Goal: Information Seeking & Learning: Learn about a topic

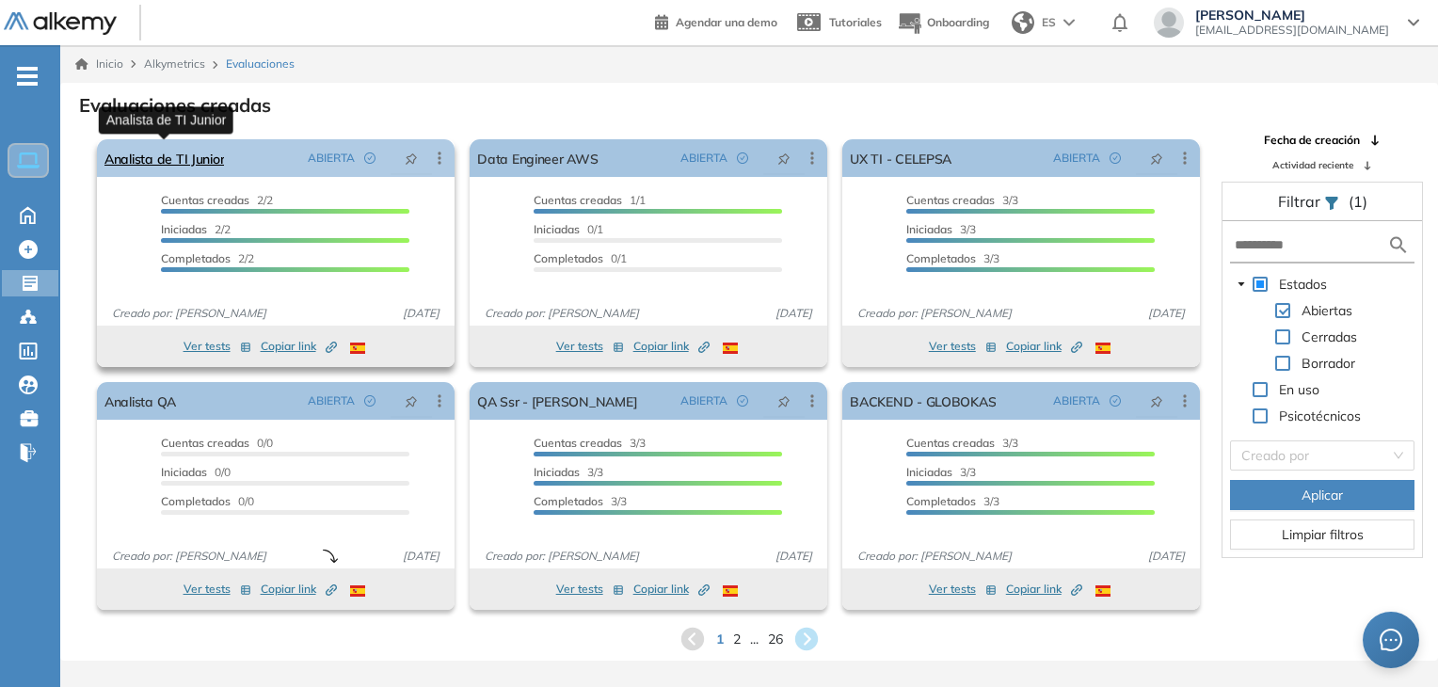
click at [211, 155] on link "Analista de TI Junior" at bounding box center [164, 158] width 120 height 38
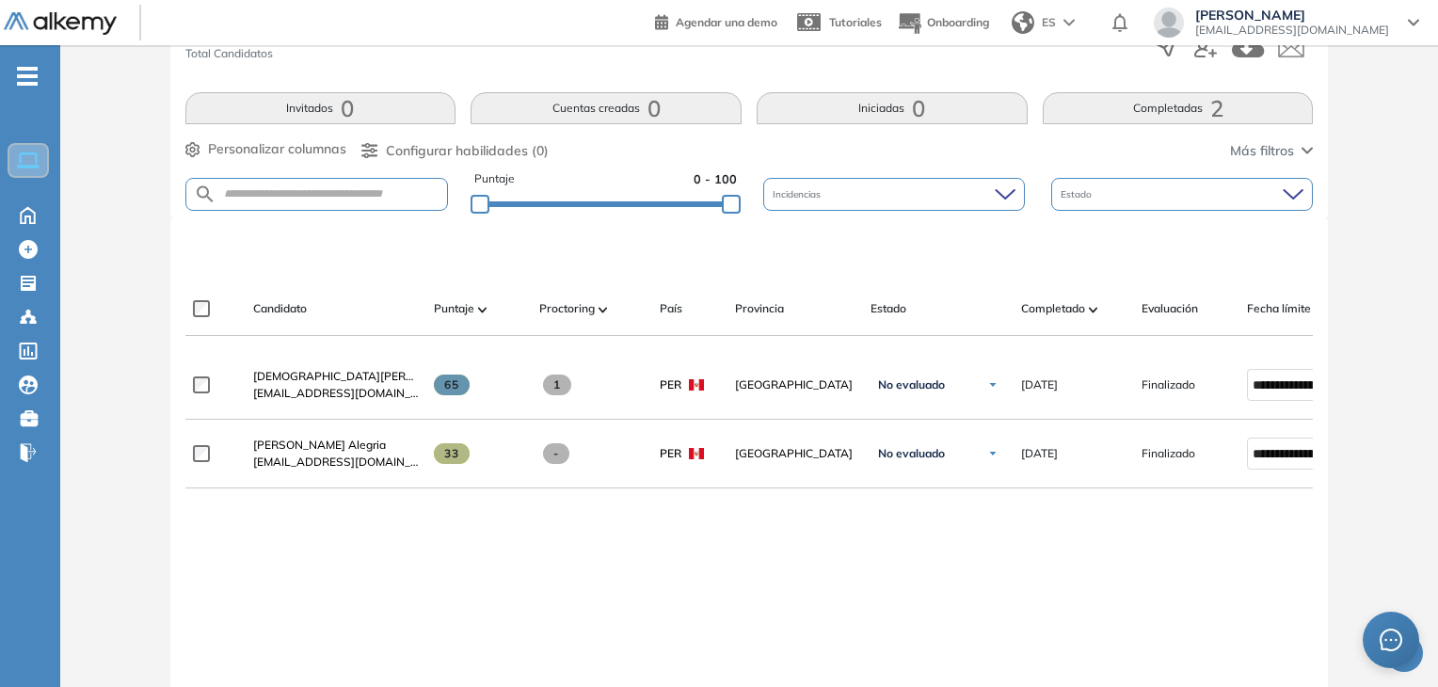
scroll to position [343, 0]
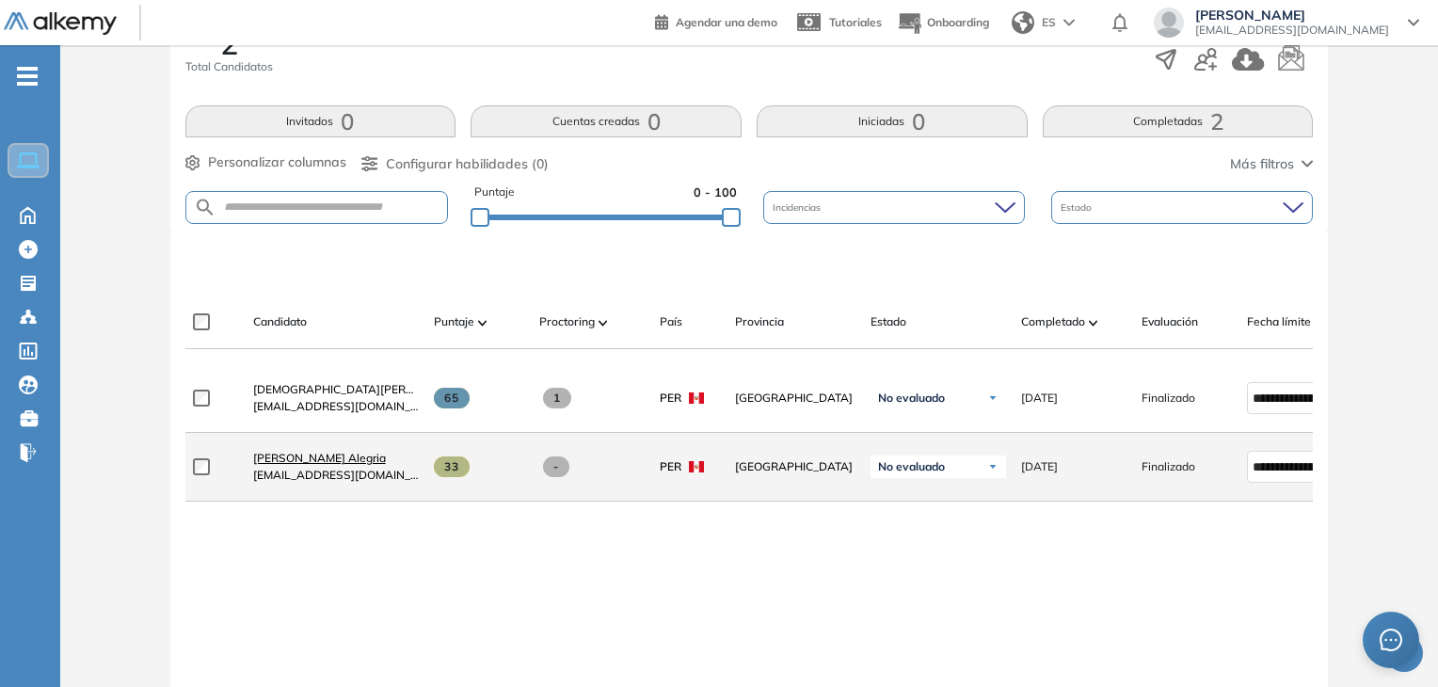
click at [373, 460] on span "[PERSON_NAME] Alegria" at bounding box center [319, 458] width 133 height 14
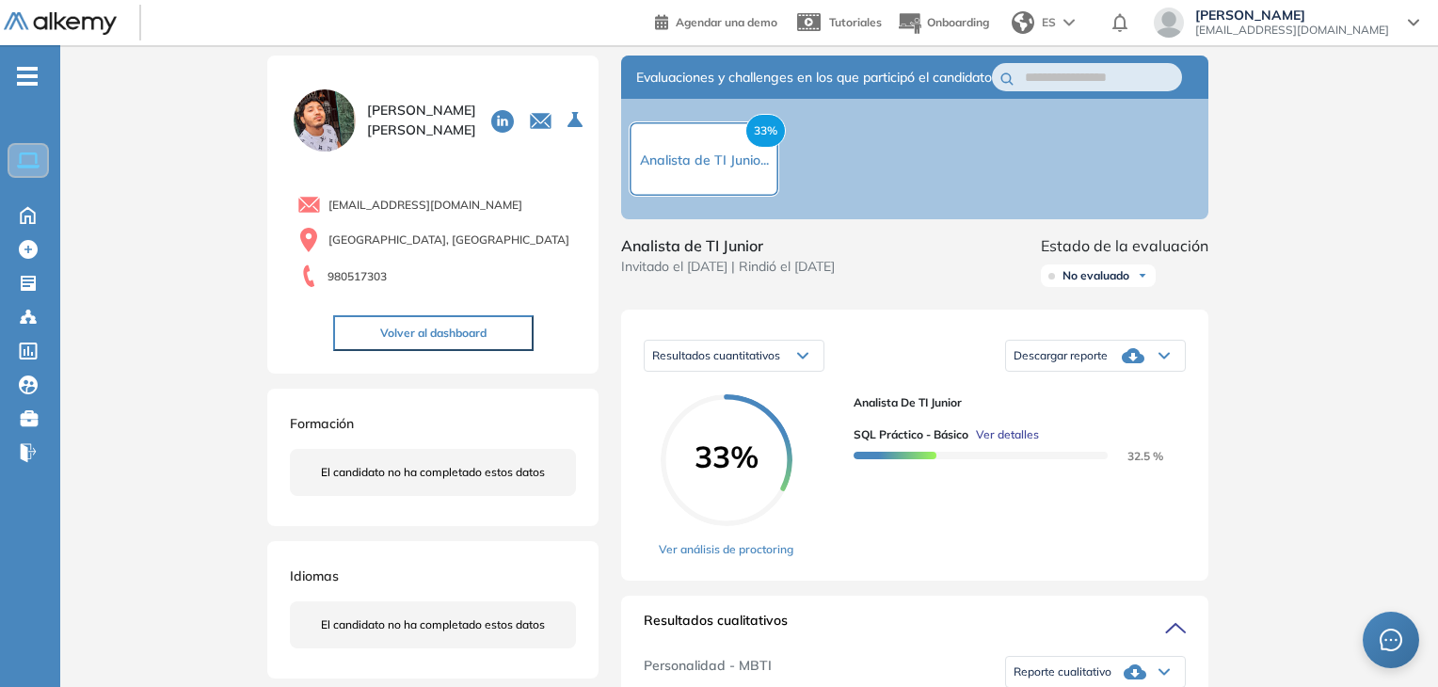
scroll to position [30, 0]
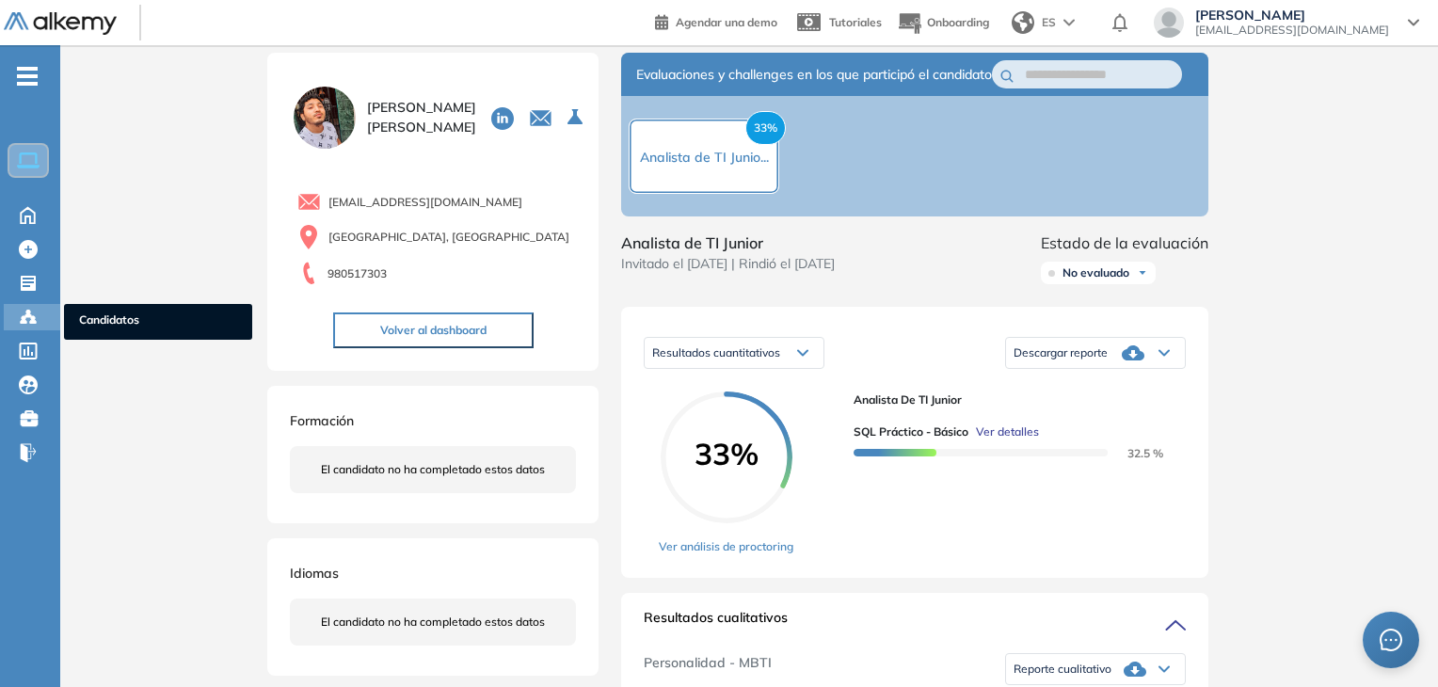
click at [35, 317] on icon at bounding box center [28, 317] width 19 height 19
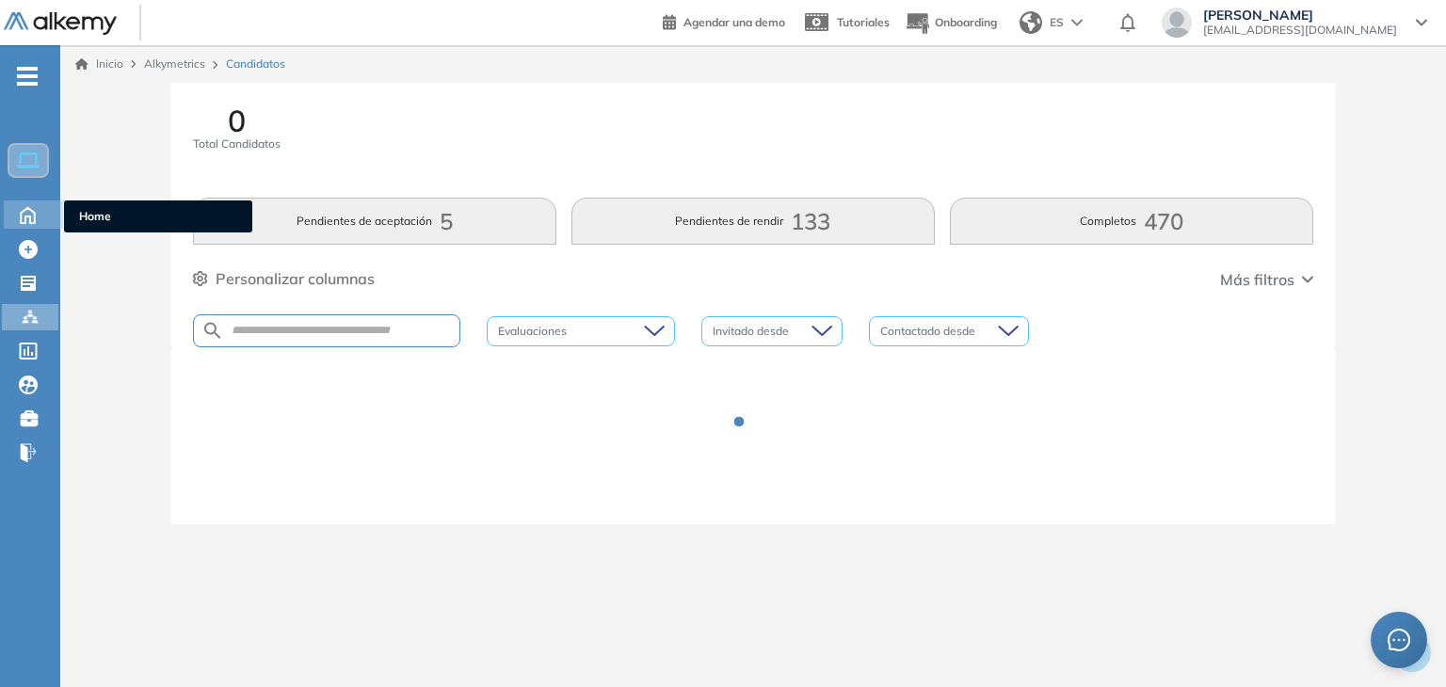
click at [30, 219] on icon at bounding box center [28, 215] width 14 height 16
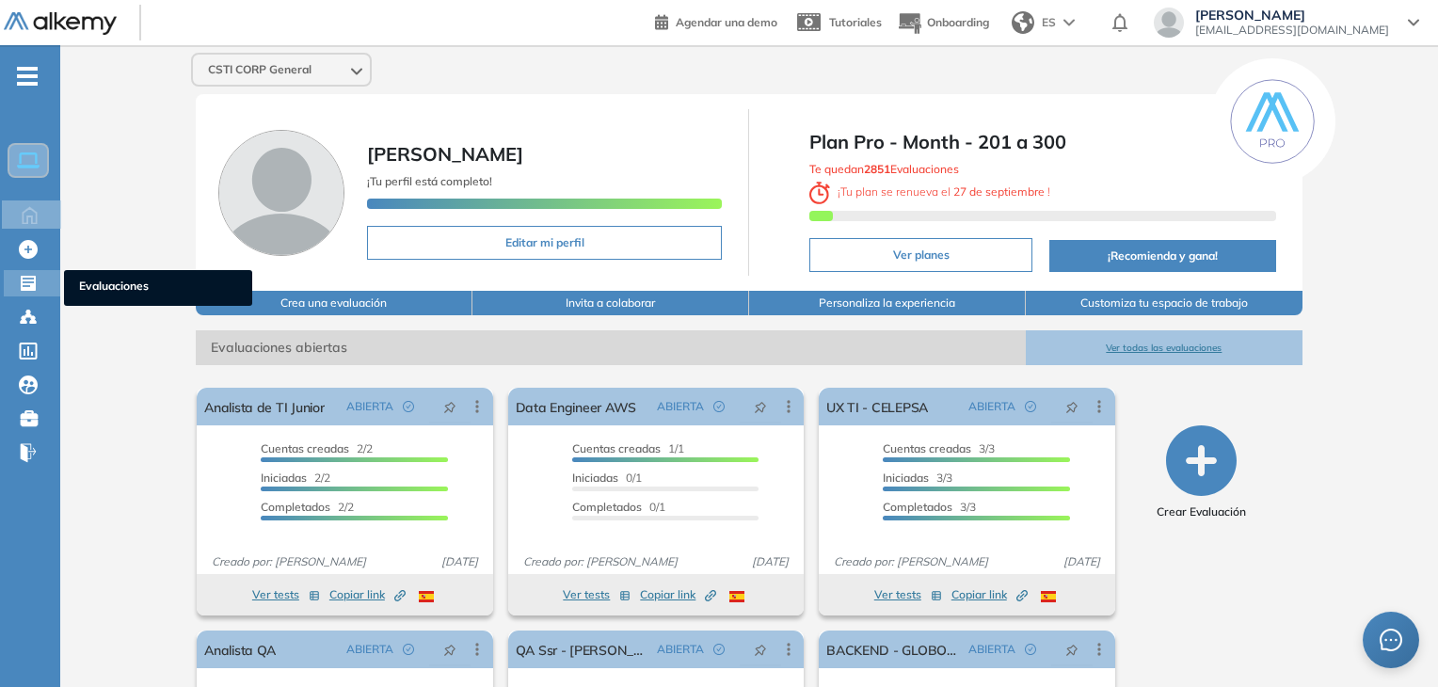
click at [29, 291] on div "Evaluaciones Evaluaciones" at bounding box center [32, 283] width 56 height 26
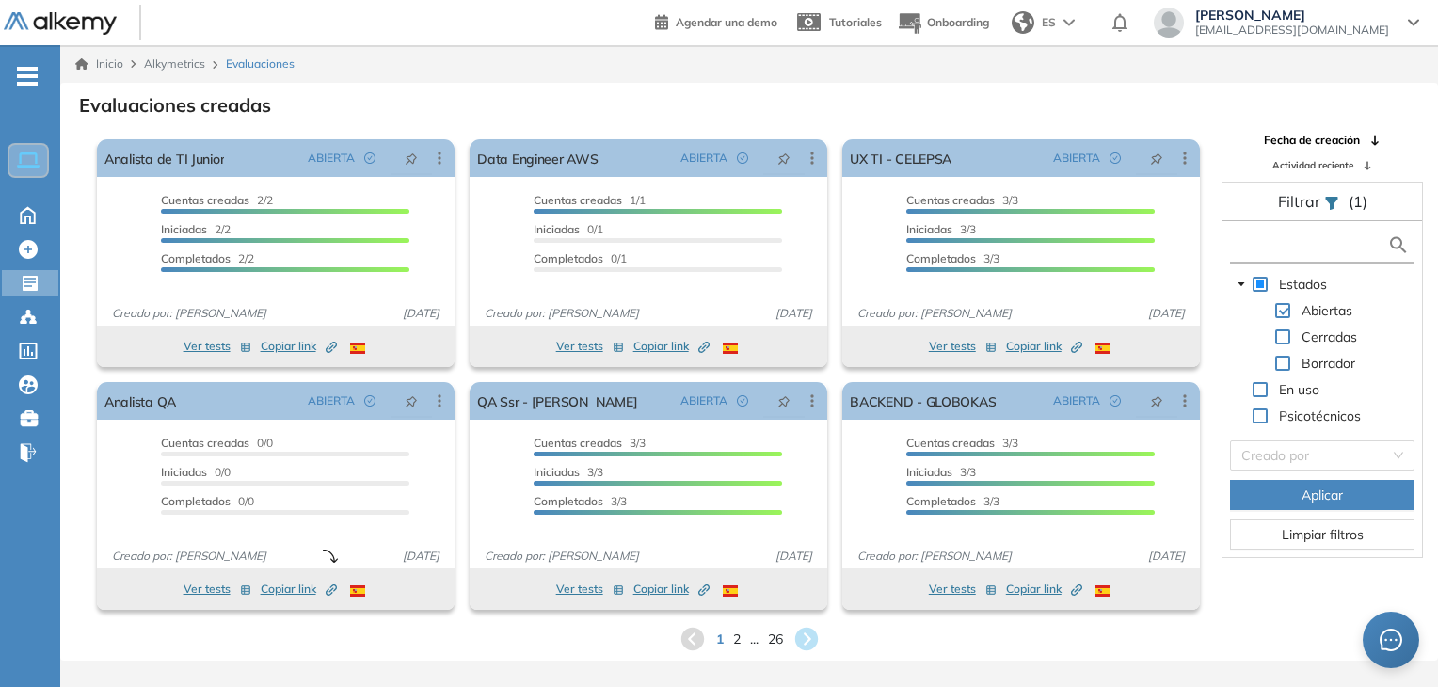
click at [1269, 237] on input "text" at bounding box center [1311, 245] width 153 height 20
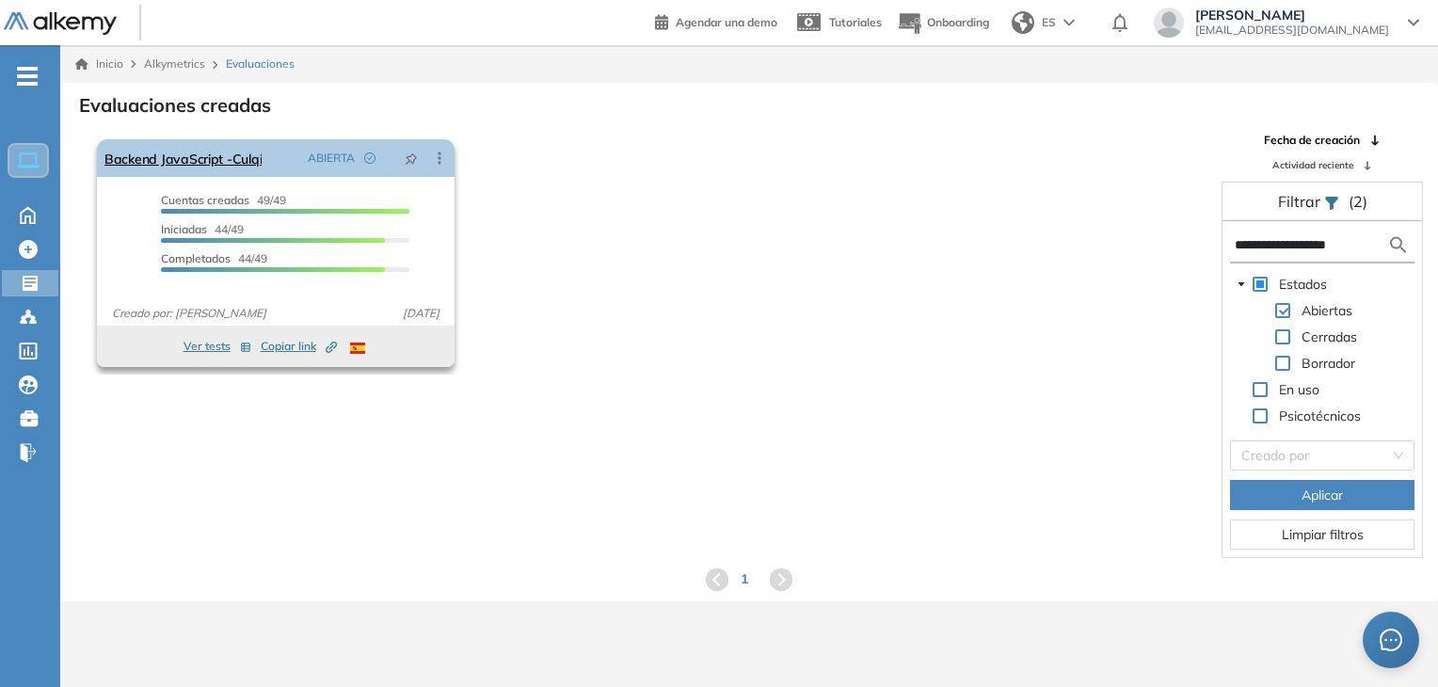
type input "**********"
click at [200, 166] on link "Backend JavaScript -Culqi" at bounding box center [182, 158] width 157 height 38
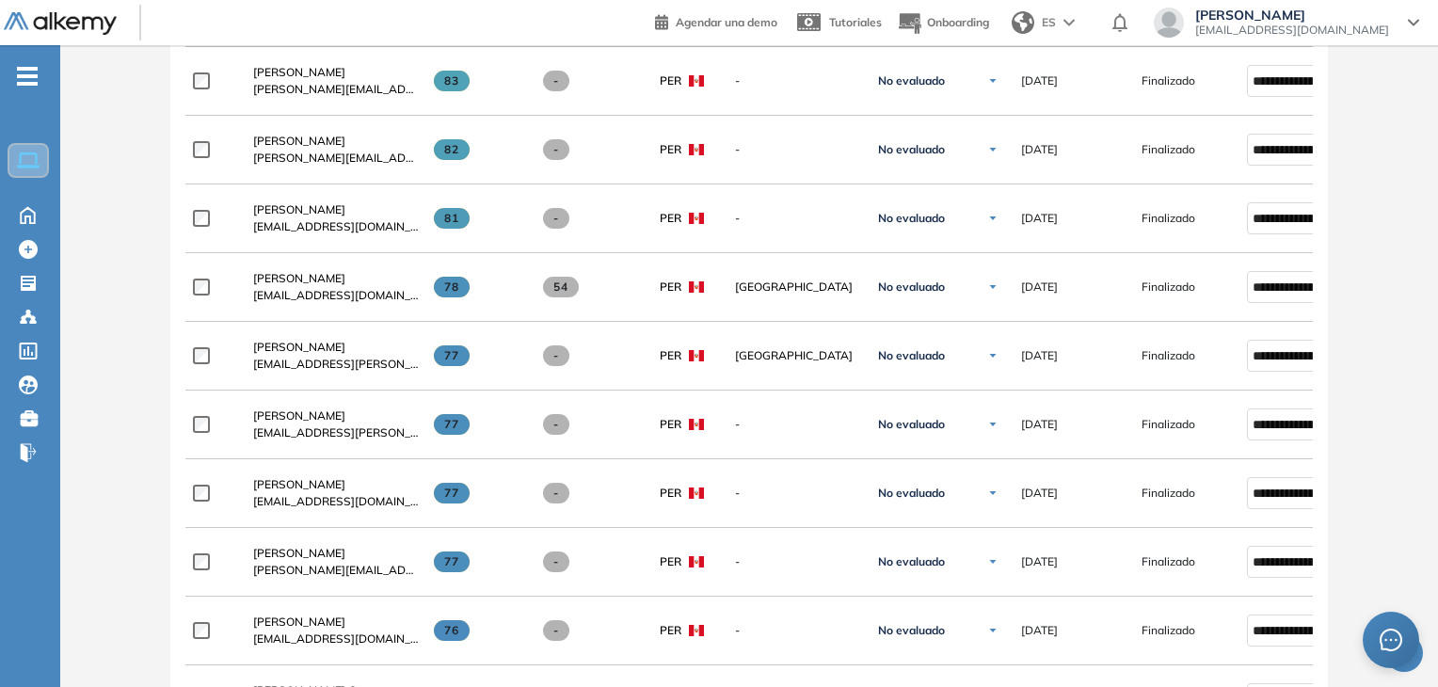
scroll to position [265, 0]
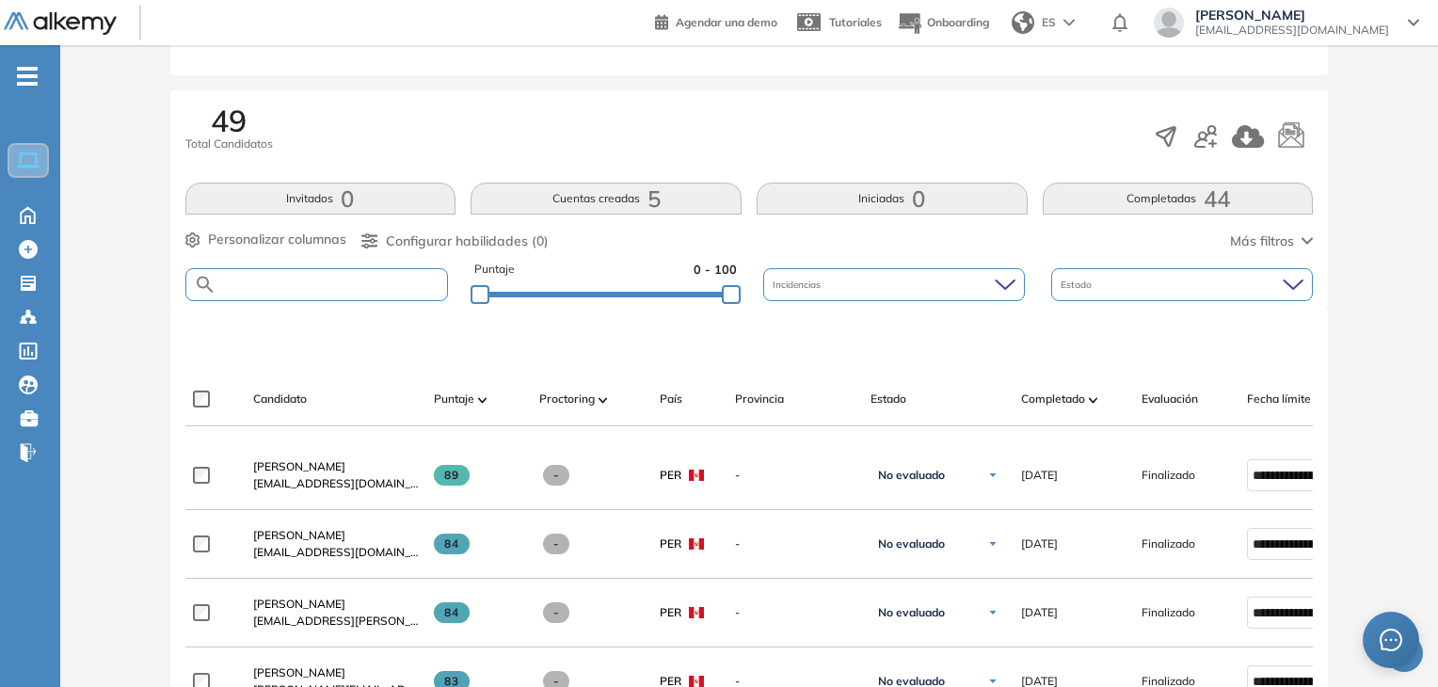
click at [368, 283] on input "text" at bounding box center [333, 285] width 232 height 14
type input "****"
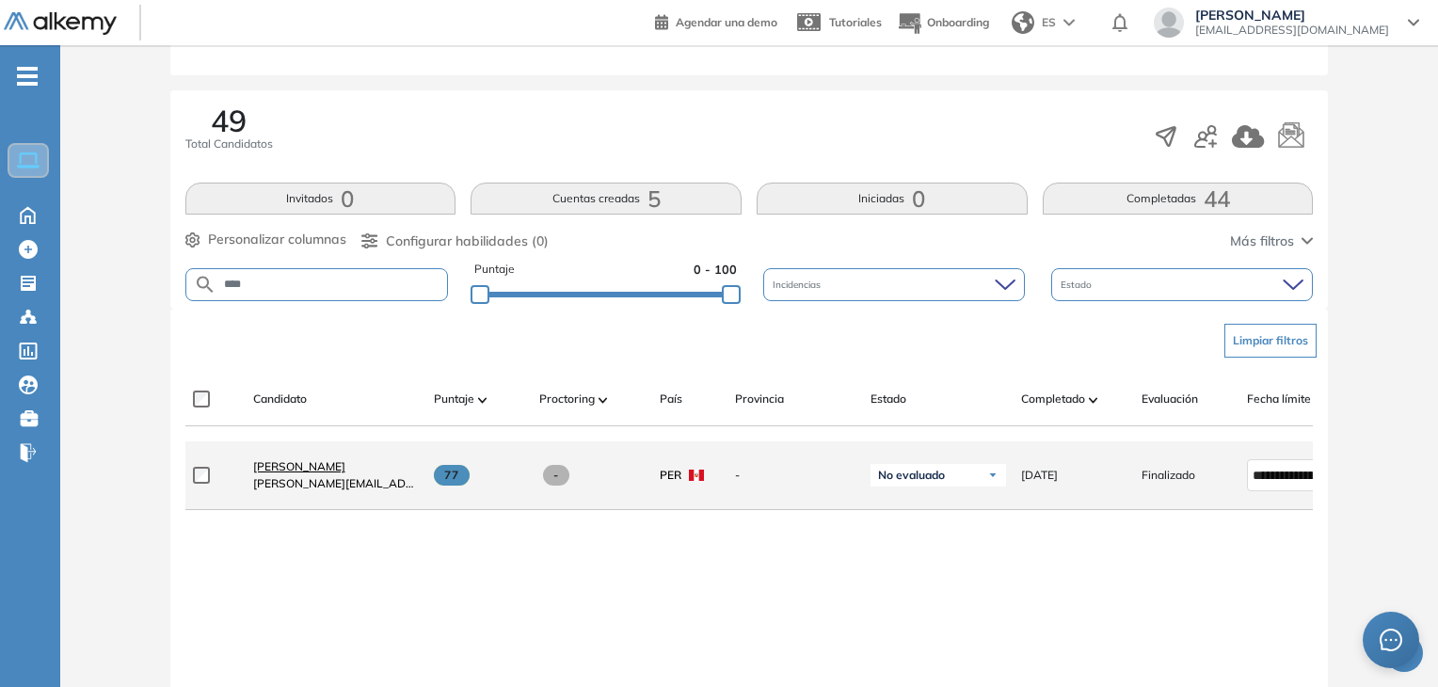
click at [327, 475] on link "[PERSON_NAME]" at bounding box center [336, 466] width 166 height 17
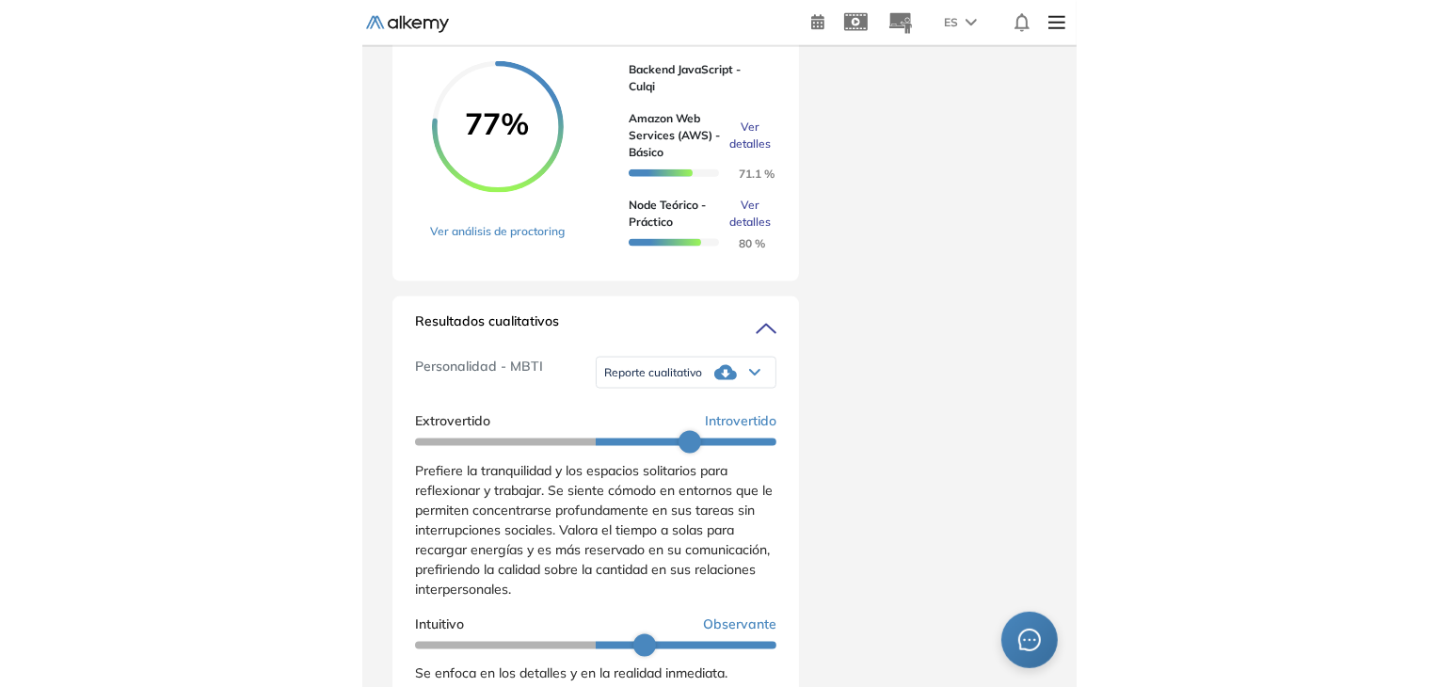
scroll to position [1054, 0]
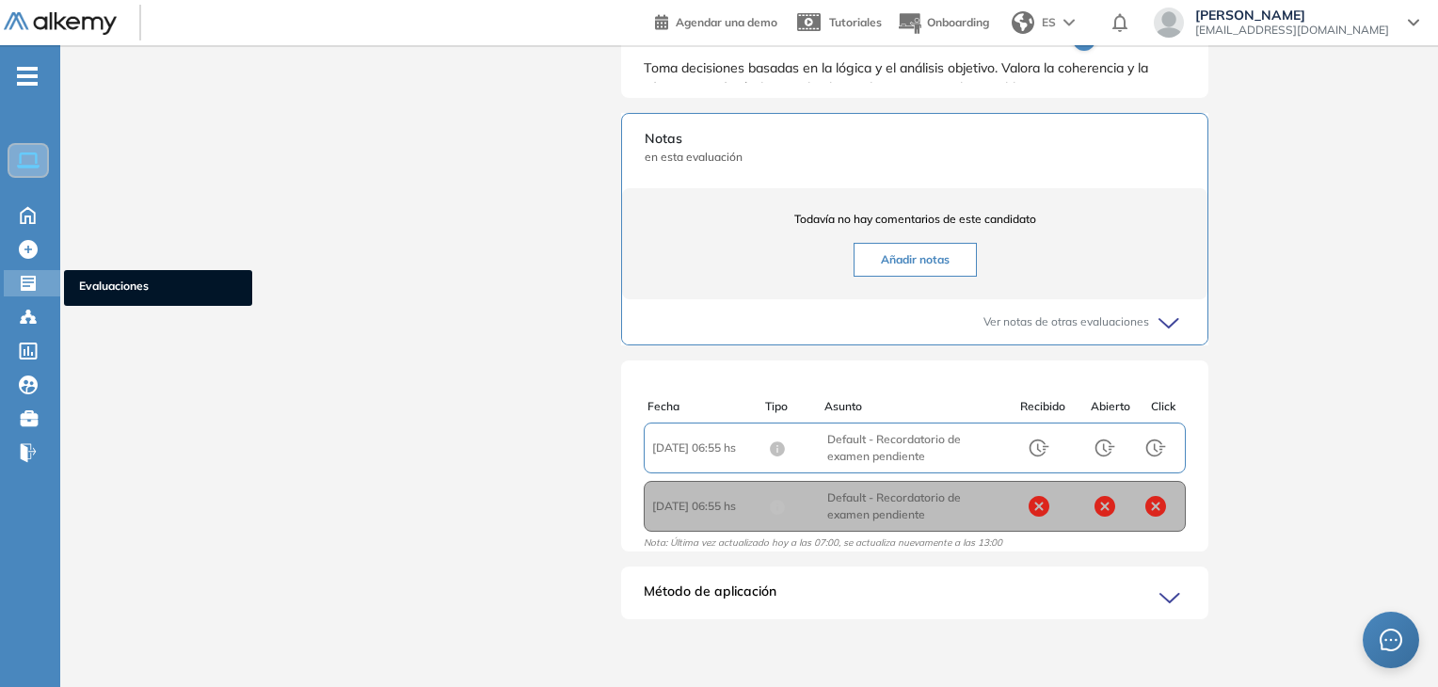
click at [24, 283] on icon at bounding box center [28, 283] width 19 height 19
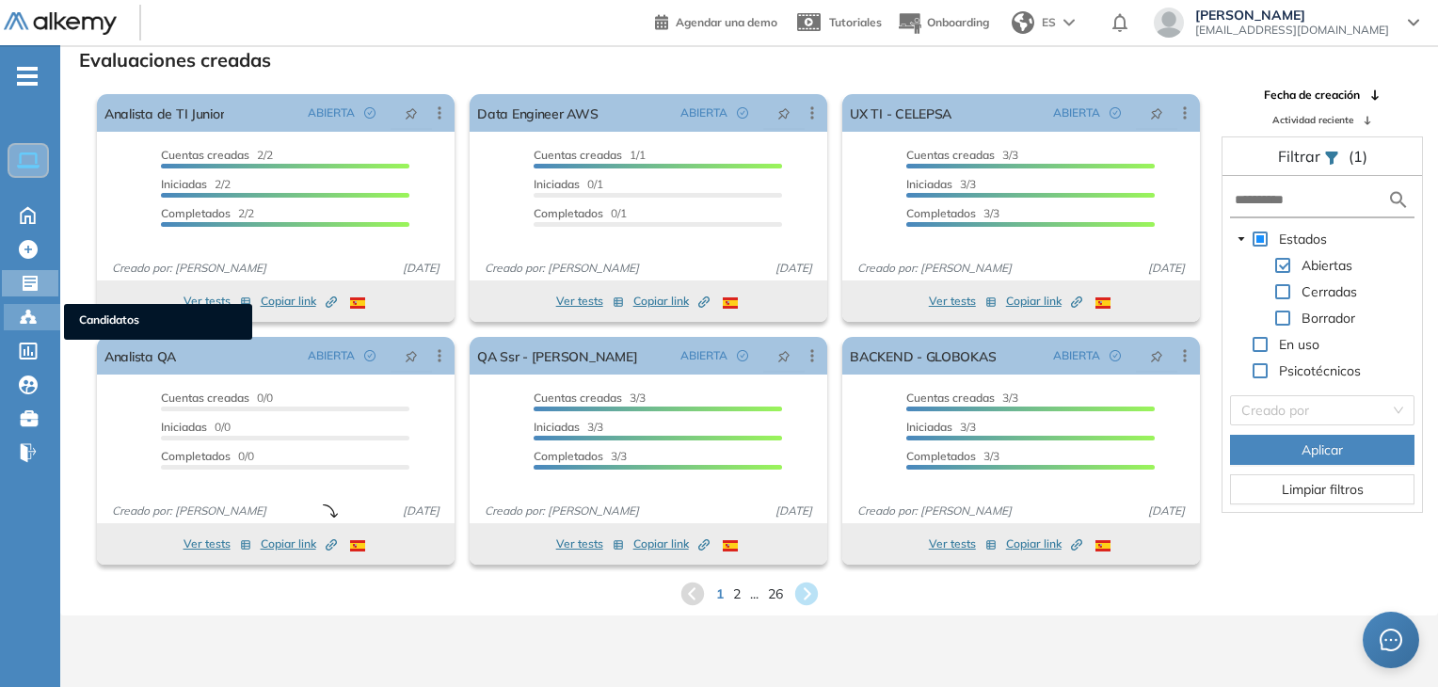
click at [56, 320] on div "Candidatos Candidatos" at bounding box center [32, 317] width 56 height 26
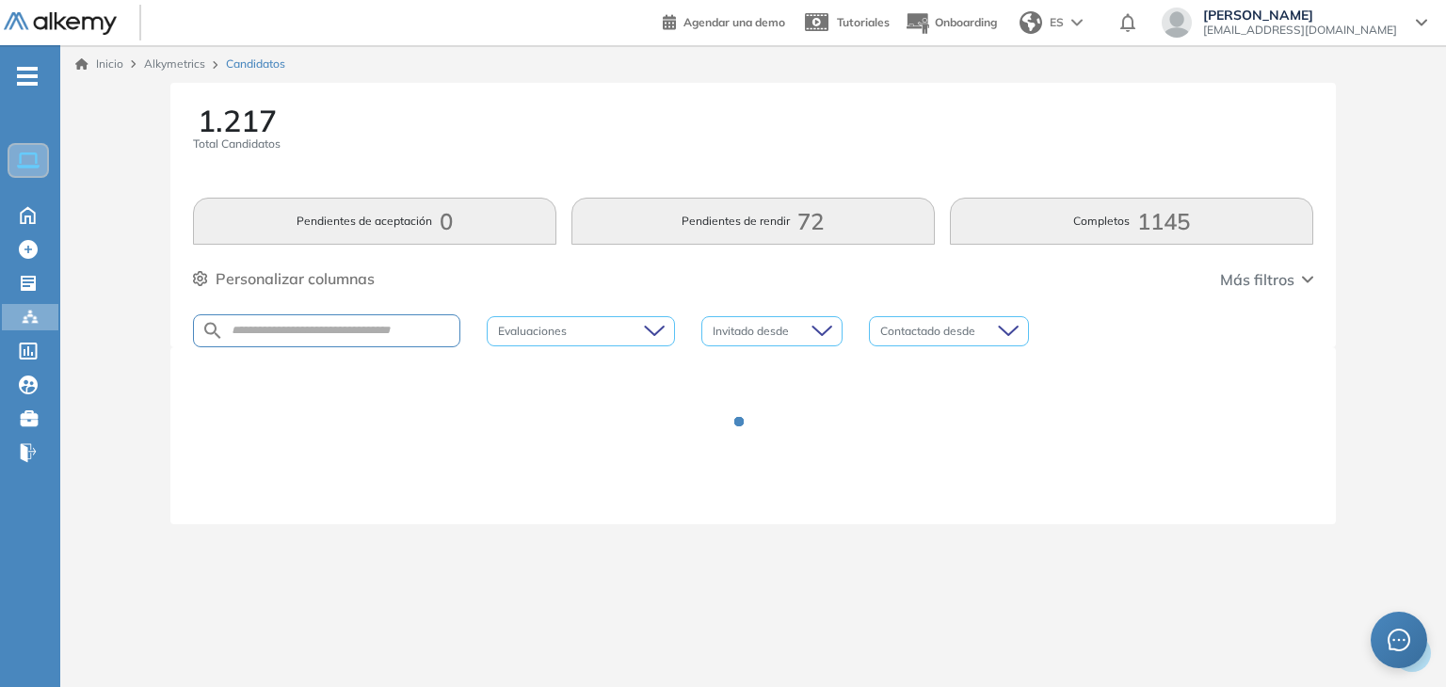
click at [407, 316] on div at bounding box center [326, 330] width 267 height 33
click at [422, 340] on div at bounding box center [326, 330] width 267 height 33
click at [394, 339] on div at bounding box center [326, 330] width 267 height 33
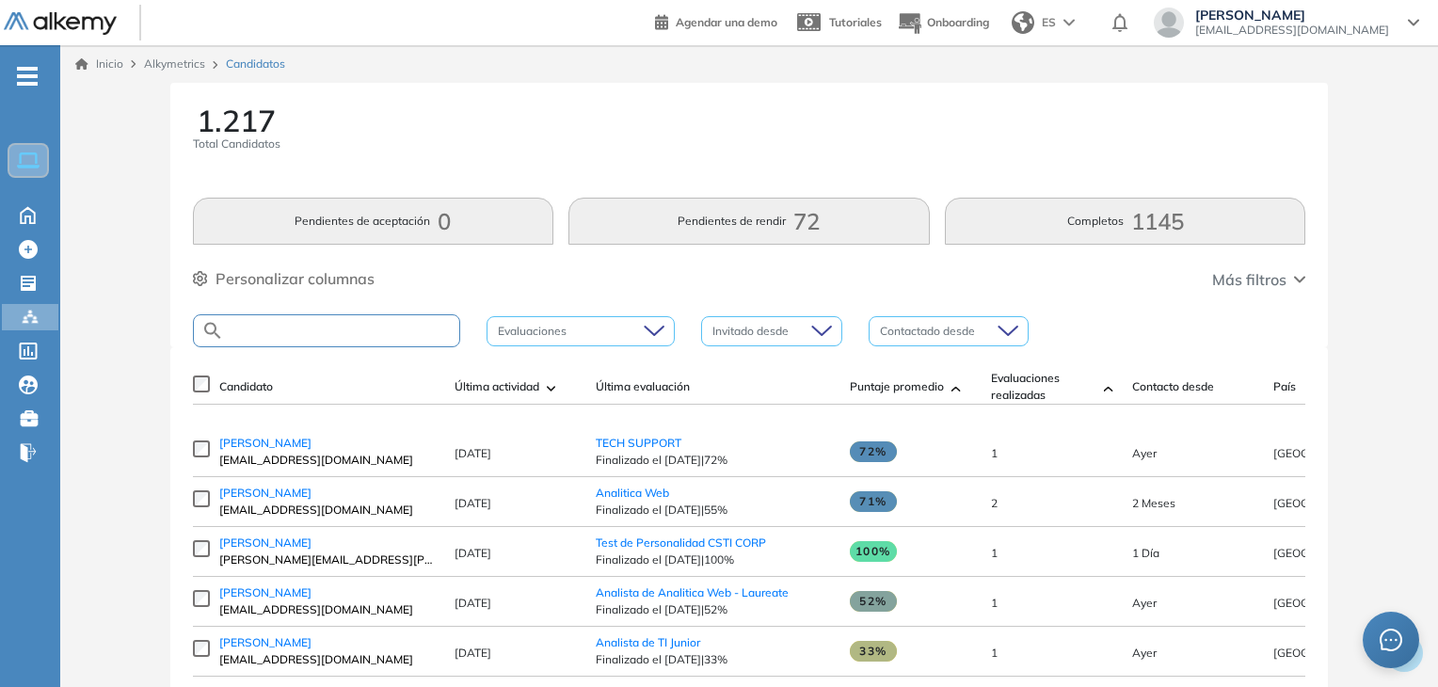
click at [390, 336] on input "text" at bounding box center [341, 331] width 235 height 14
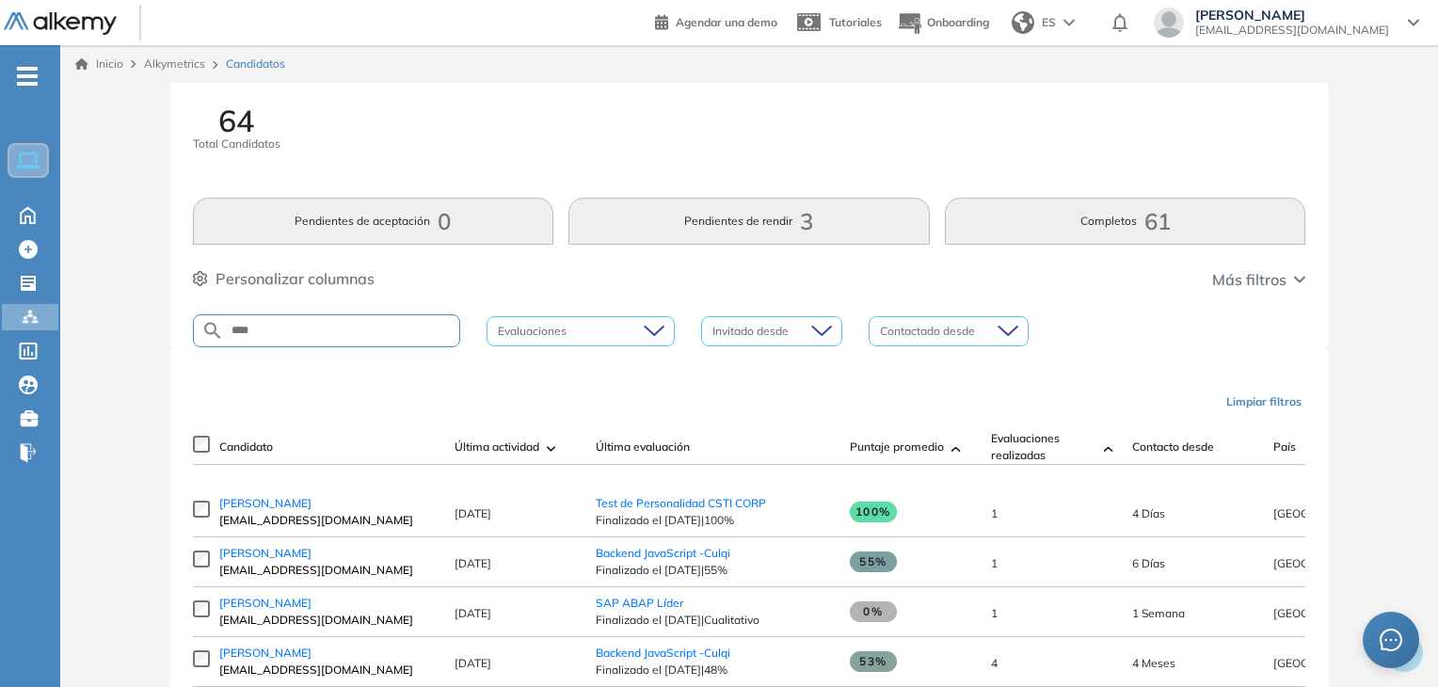
click at [399, 329] on input "****" at bounding box center [341, 331] width 235 height 14
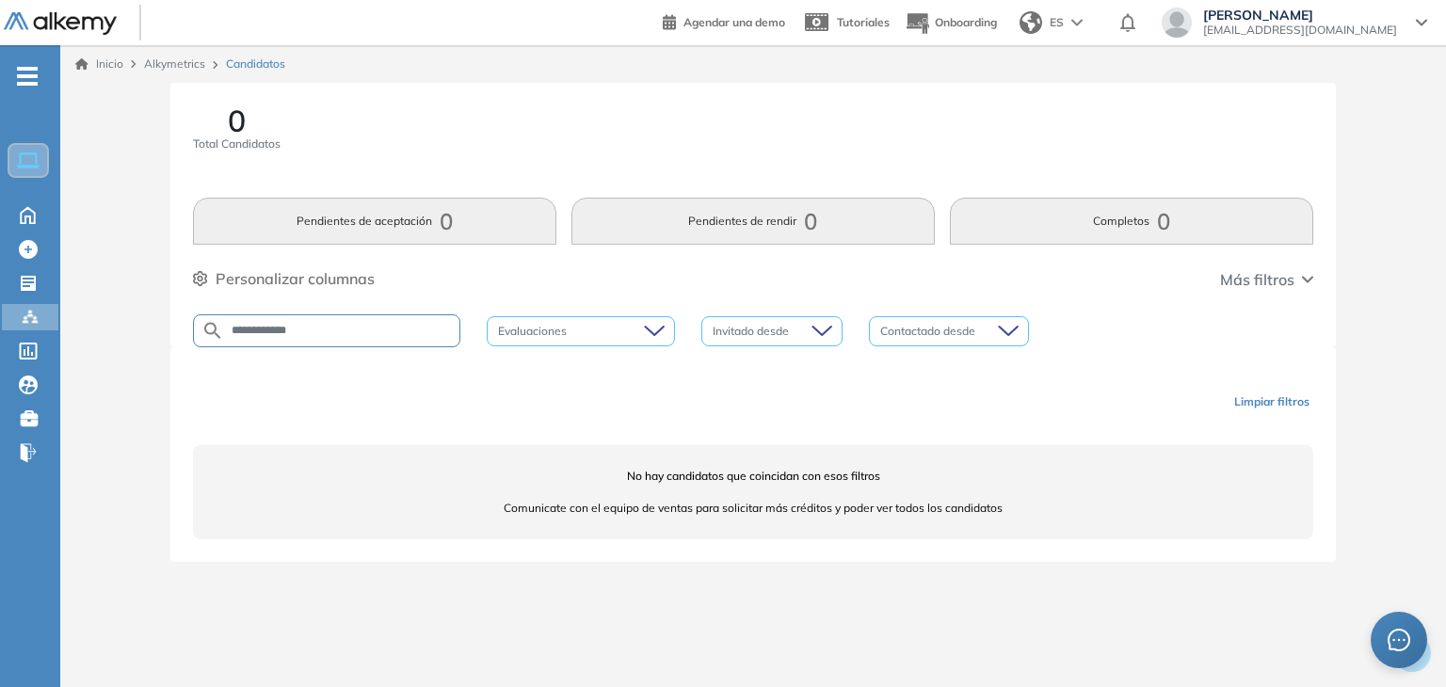
type input "**********"
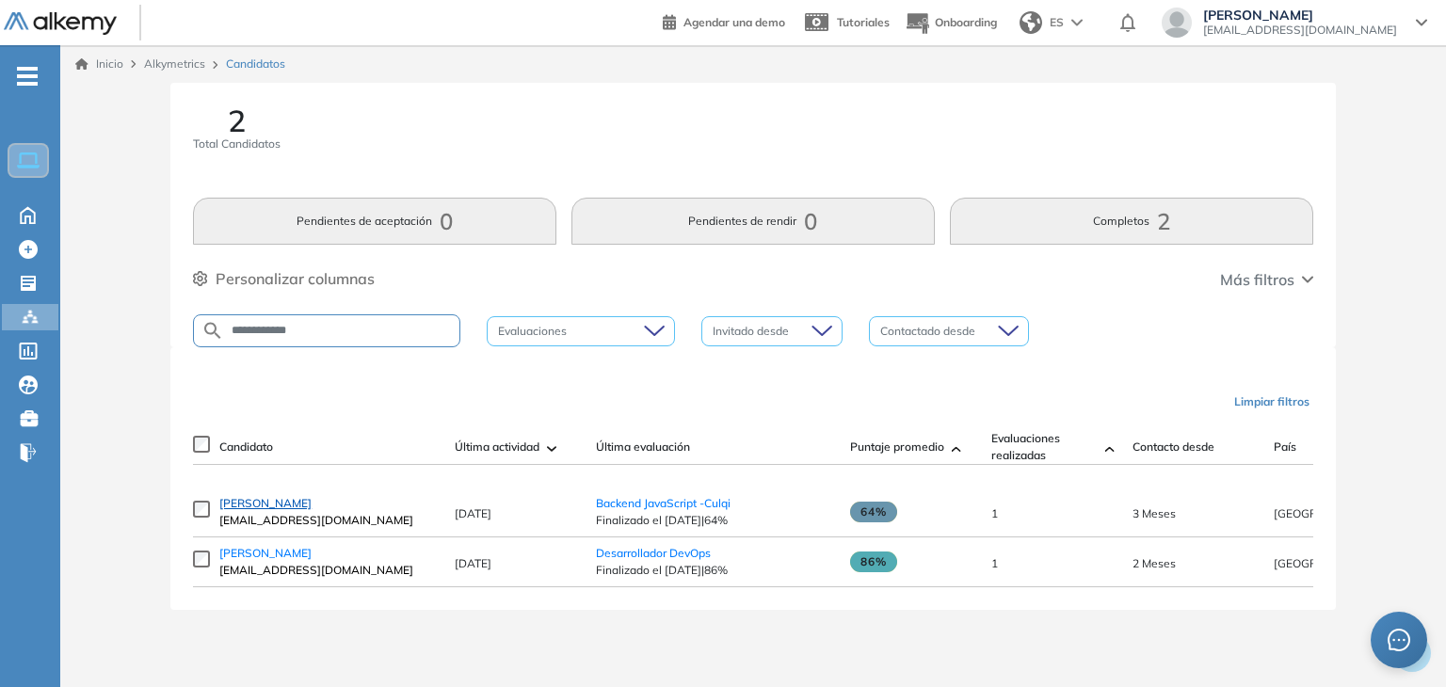
click at [312, 510] on span "[PERSON_NAME]" at bounding box center [265, 503] width 92 height 14
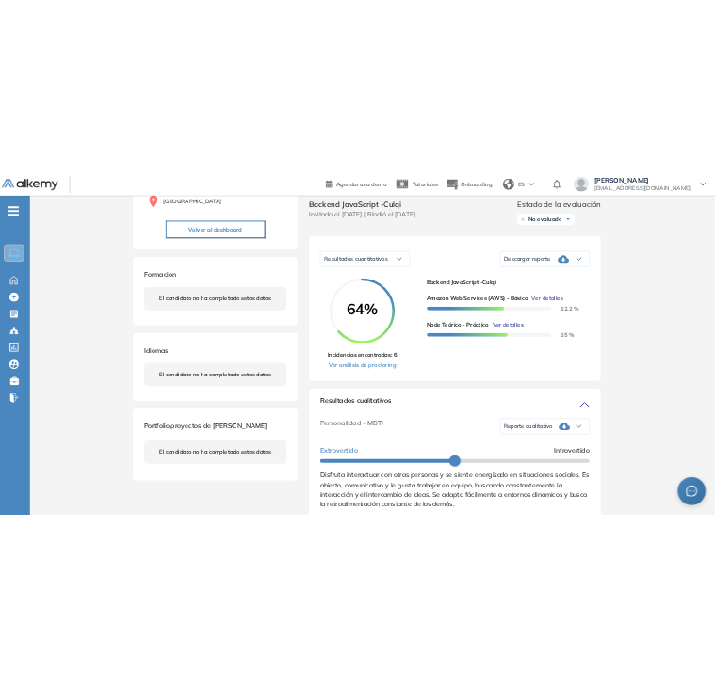
scroll to position [218, 0]
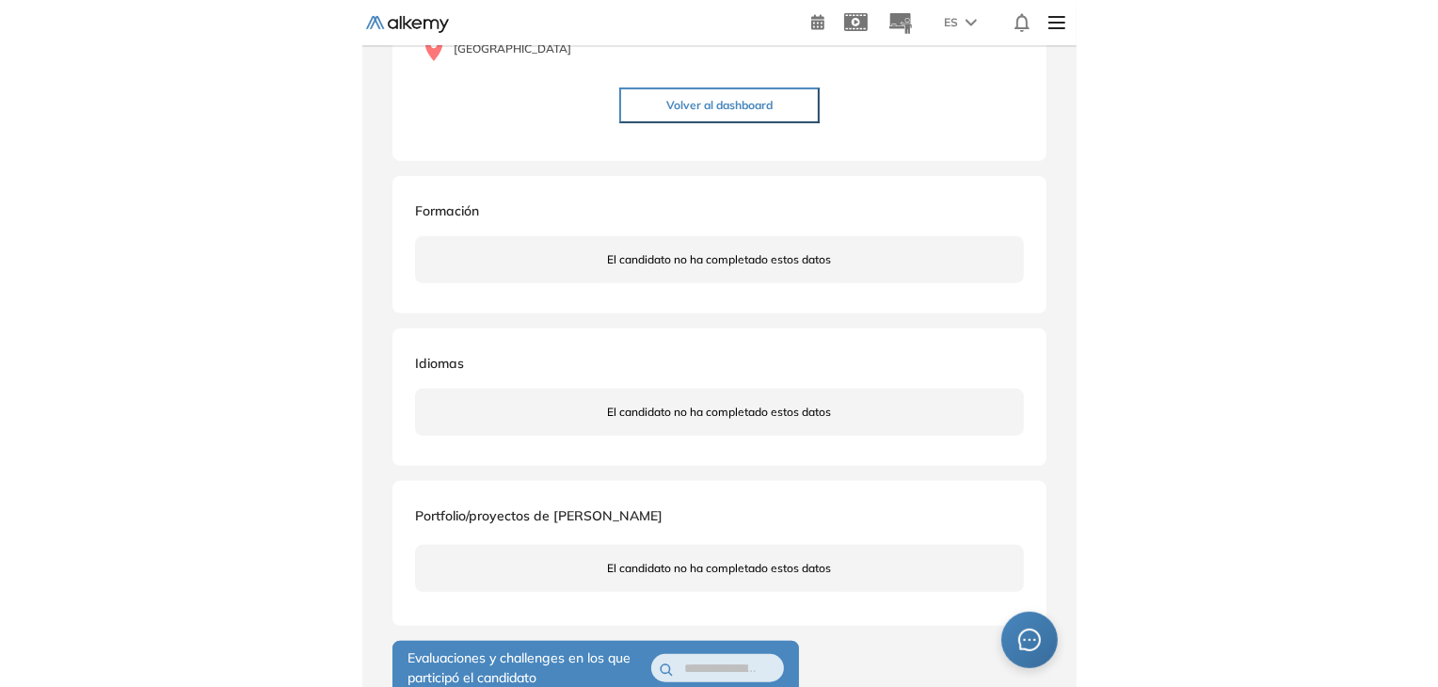
scroll to position [819, 0]
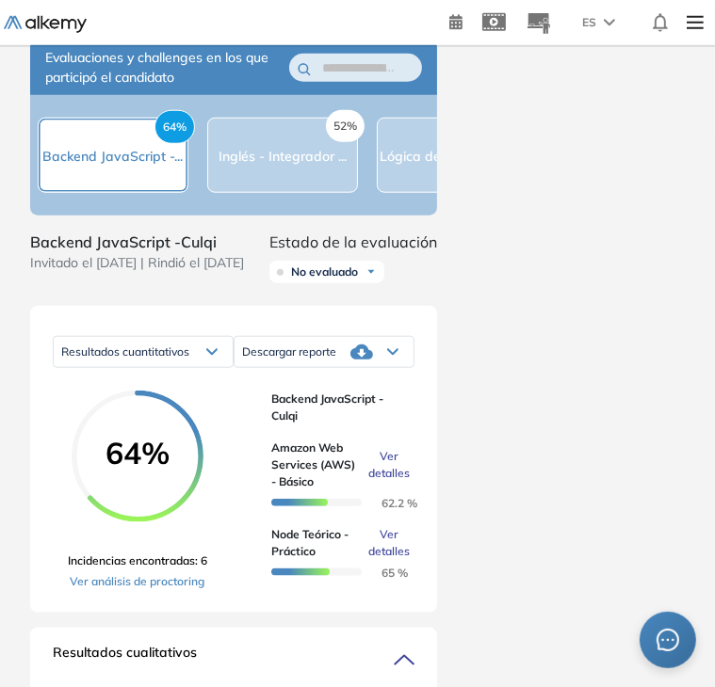
drag, startPoint x: 714, startPoint y: 340, endPoint x: 724, endPoint y: 390, distance: 51.0
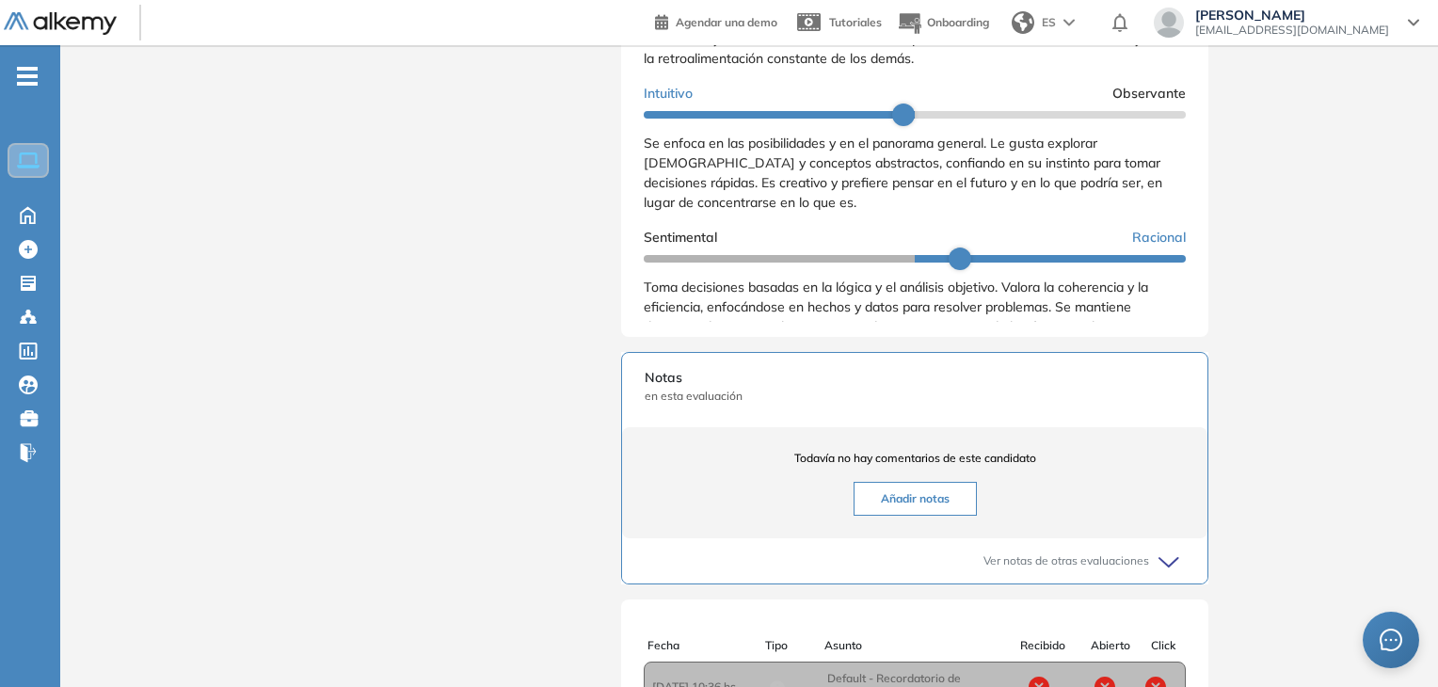
scroll to position [0, 0]
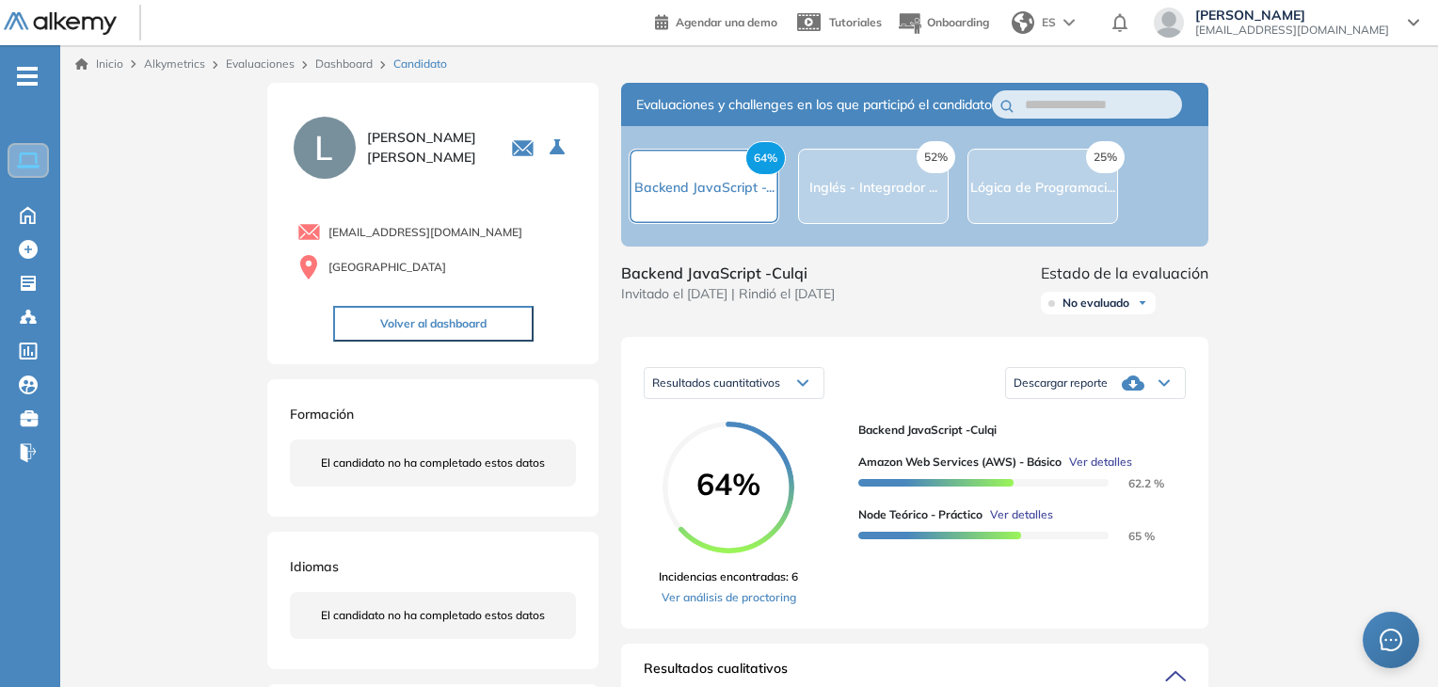
click at [480, 315] on button "Volver al dashboard" at bounding box center [433, 324] width 201 height 36
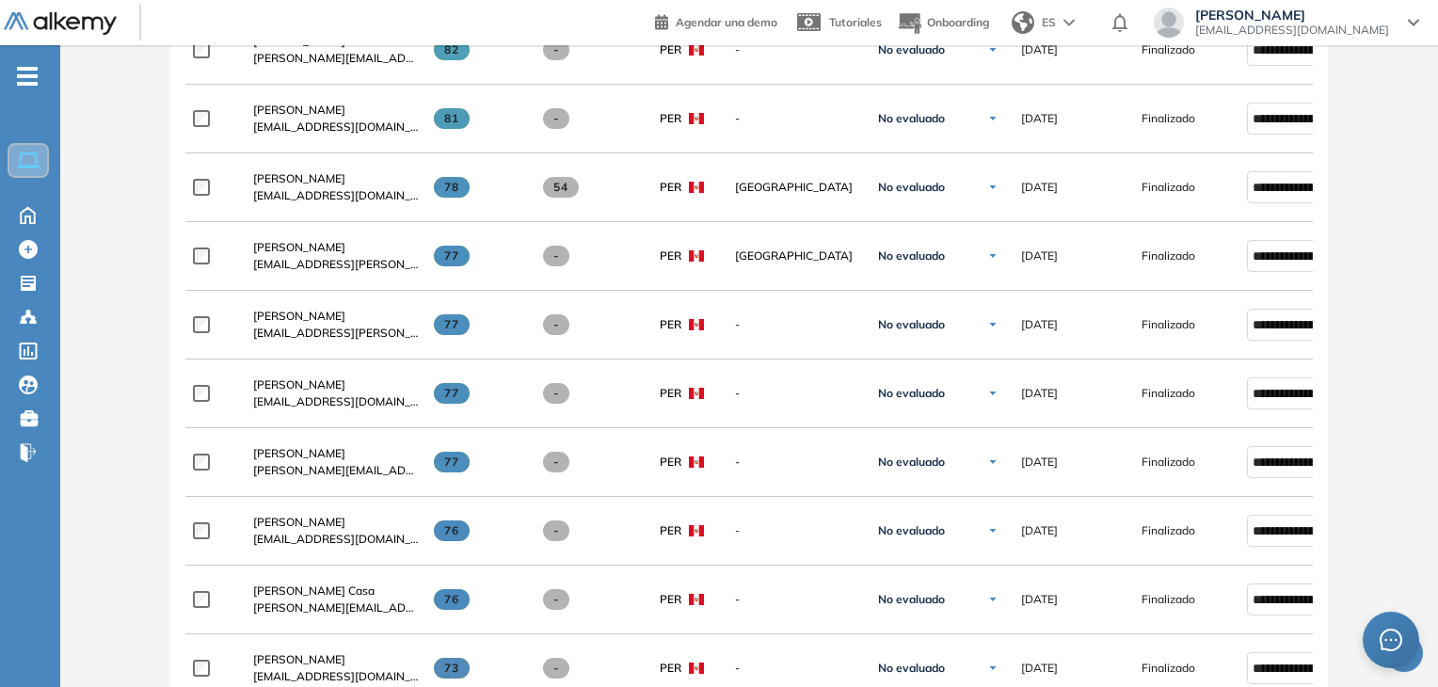
scroll to position [317, 0]
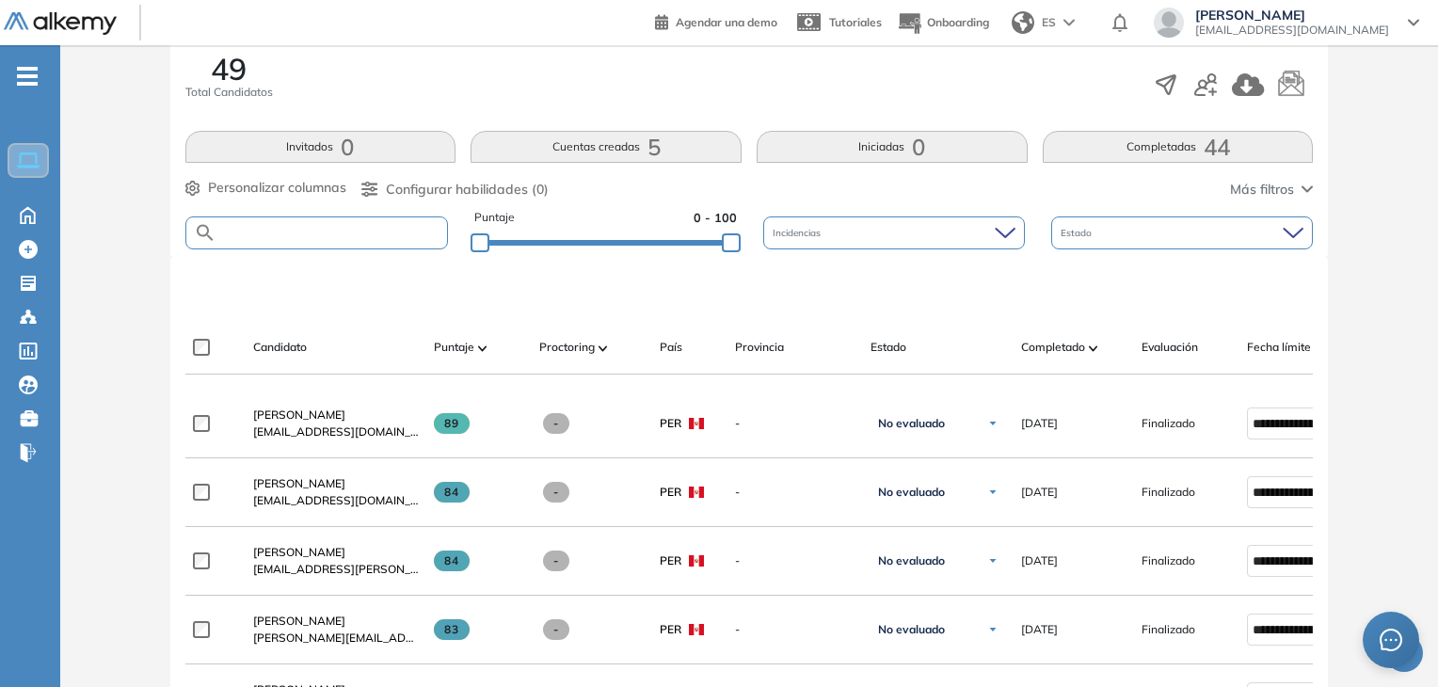
click at [346, 227] on input "text" at bounding box center [333, 233] width 232 height 14
type input "**********"
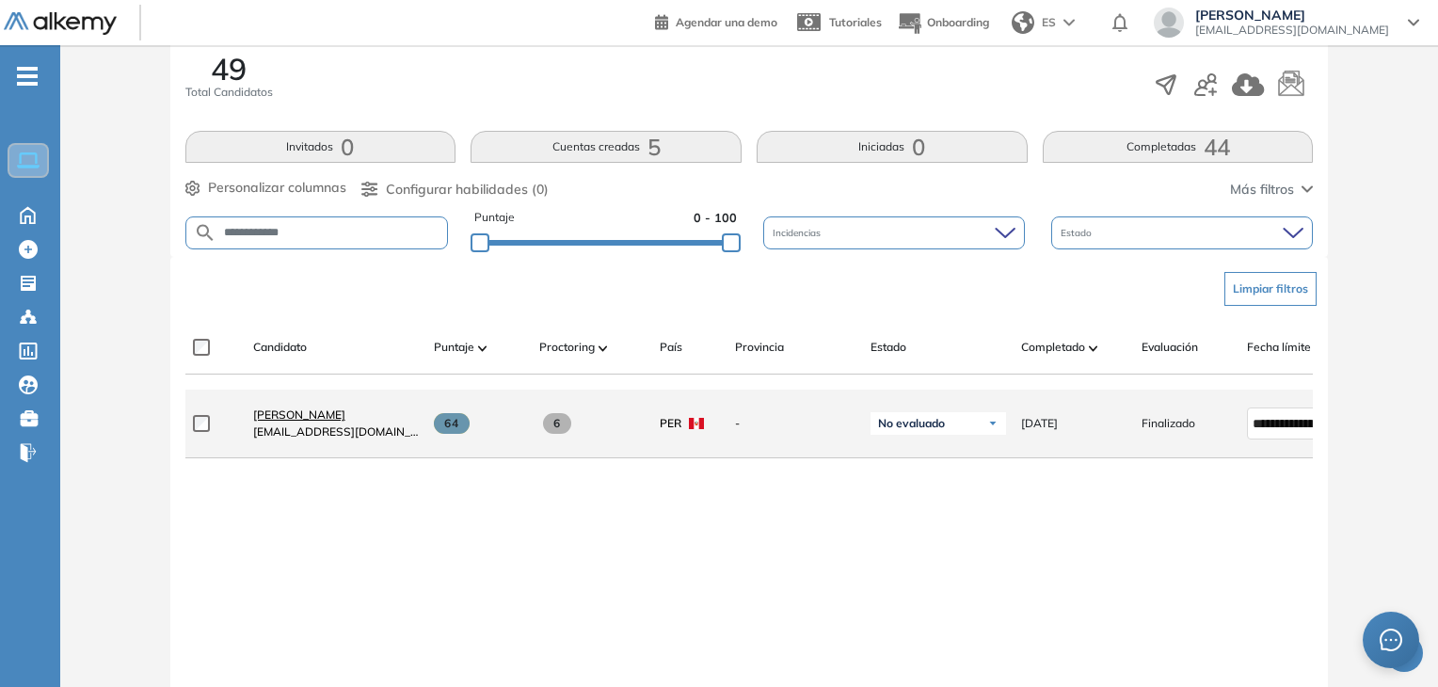
click at [345, 418] on span "[PERSON_NAME]" at bounding box center [299, 415] width 92 height 14
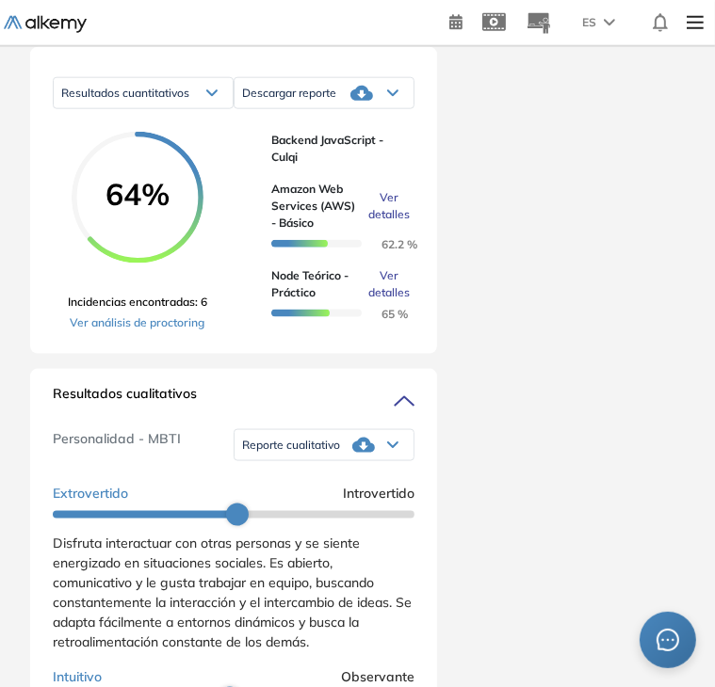
scroll to position [1052, 0]
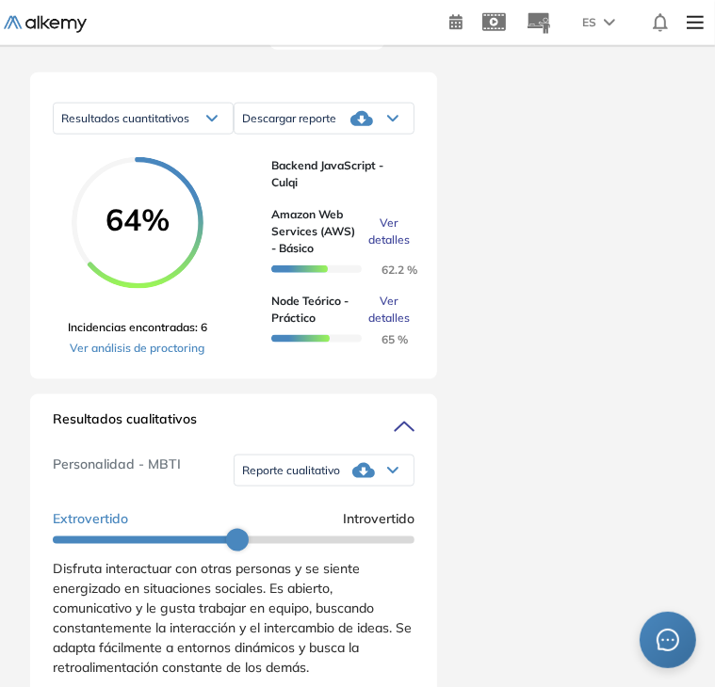
click at [697, 303] on div "[PERSON_NAME] [EMAIL_ADDRESS][DOMAIN_NAME] Perú Volver al dashboard Formación E…" at bounding box center [357, 257] width 699 height 2454
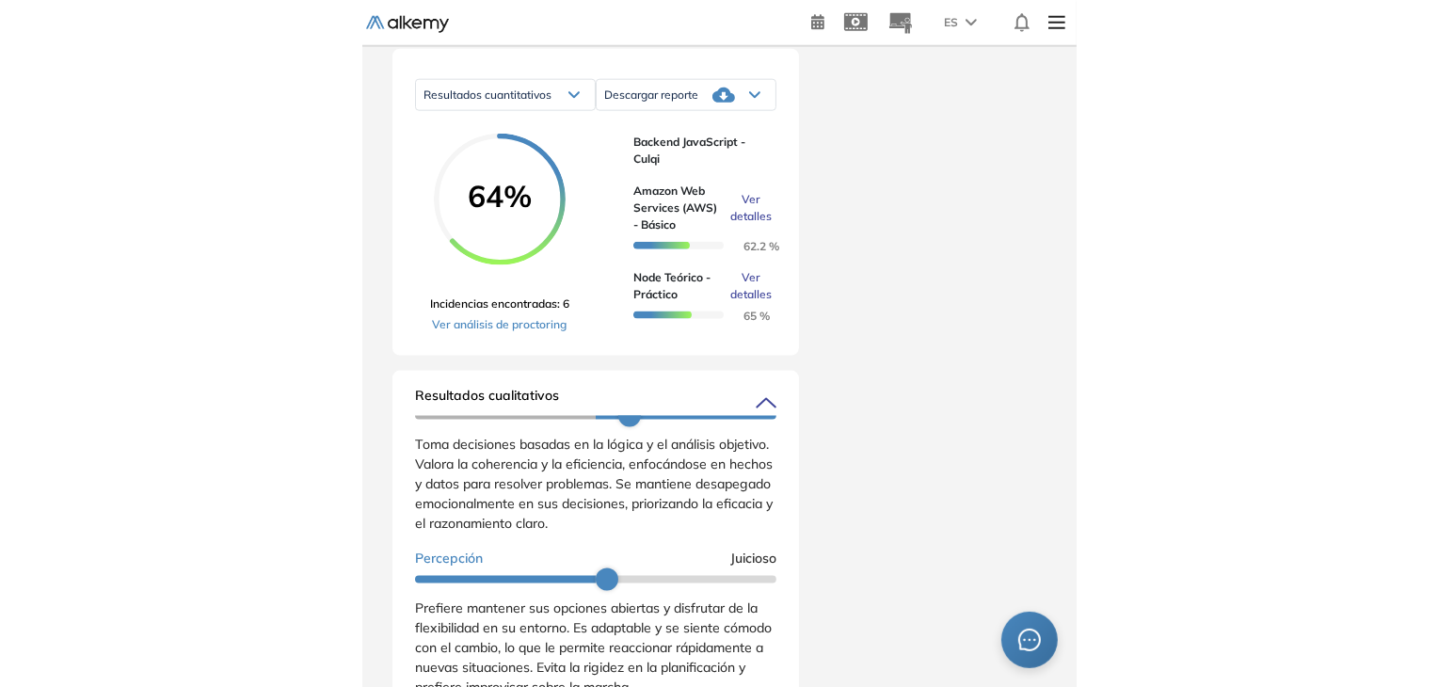
scroll to position [330, 0]
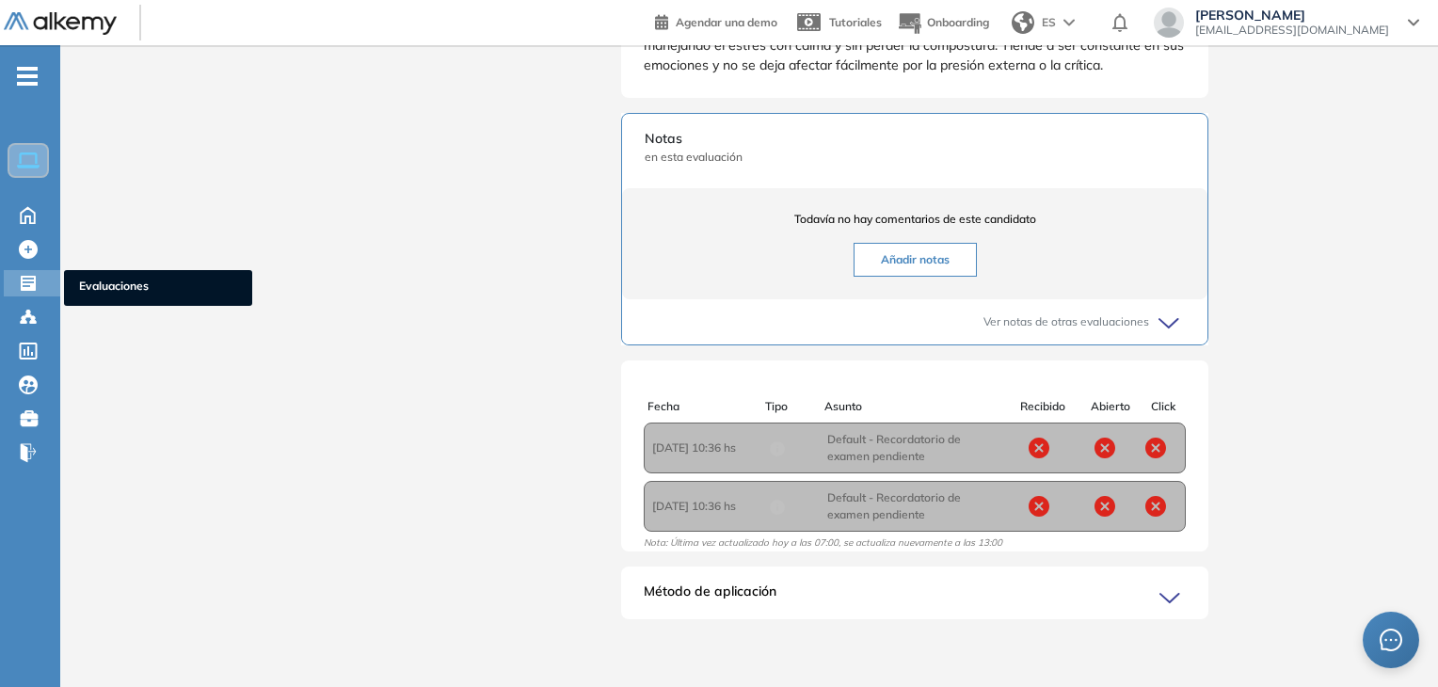
click at [56, 274] on div "Evaluaciones Evaluaciones" at bounding box center [32, 283] width 56 height 26
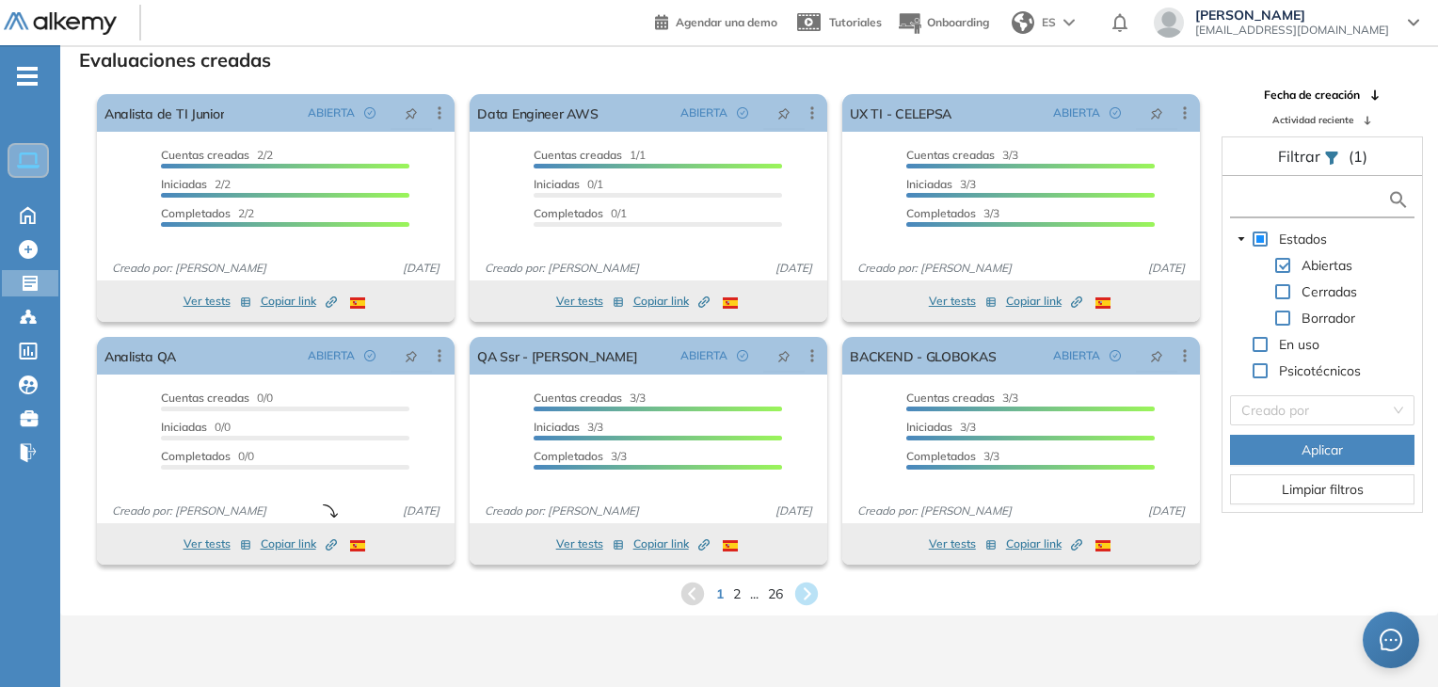
click at [1297, 200] on input "text" at bounding box center [1311, 200] width 153 height 20
type input "*"
click at [29, 308] on icon at bounding box center [28, 317] width 19 height 19
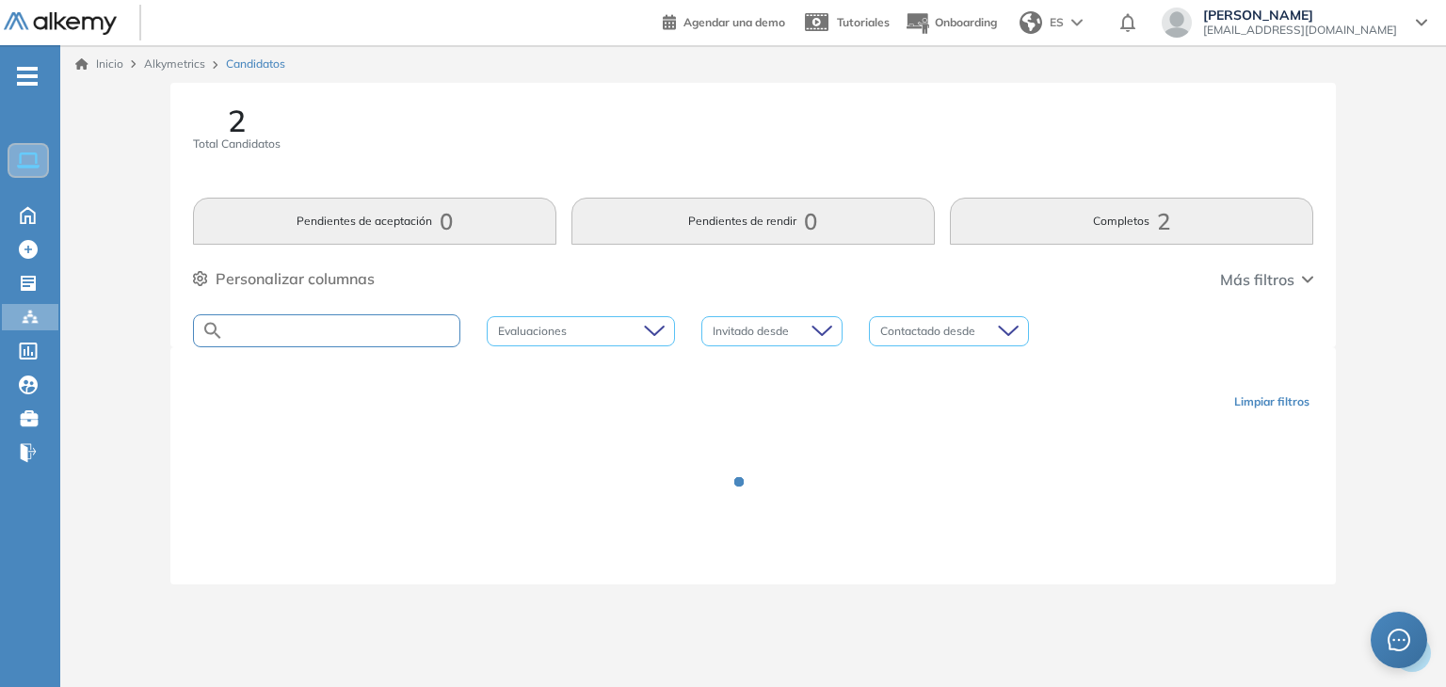
click at [369, 337] on input "text" at bounding box center [341, 331] width 235 height 14
type input "**********"
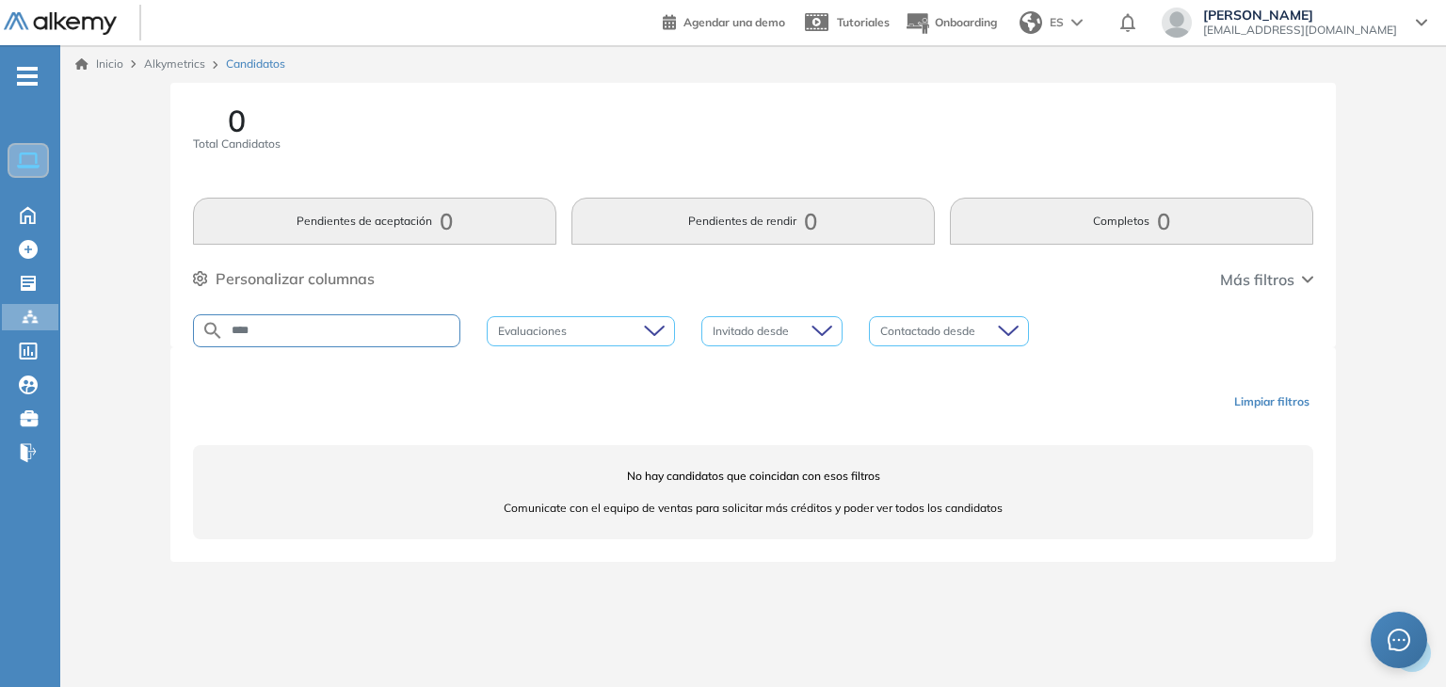
type input "****"
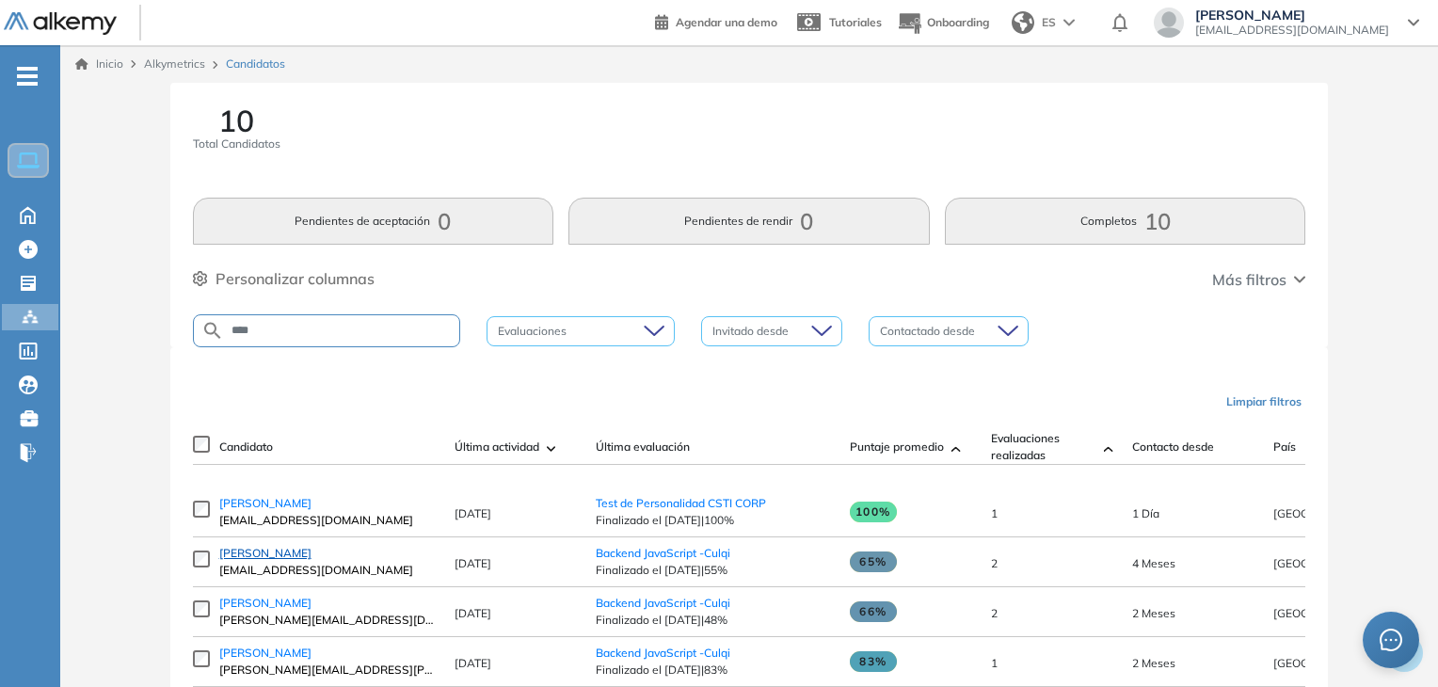
click at [276, 555] on span "[PERSON_NAME]" at bounding box center [265, 553] width 92 height 14
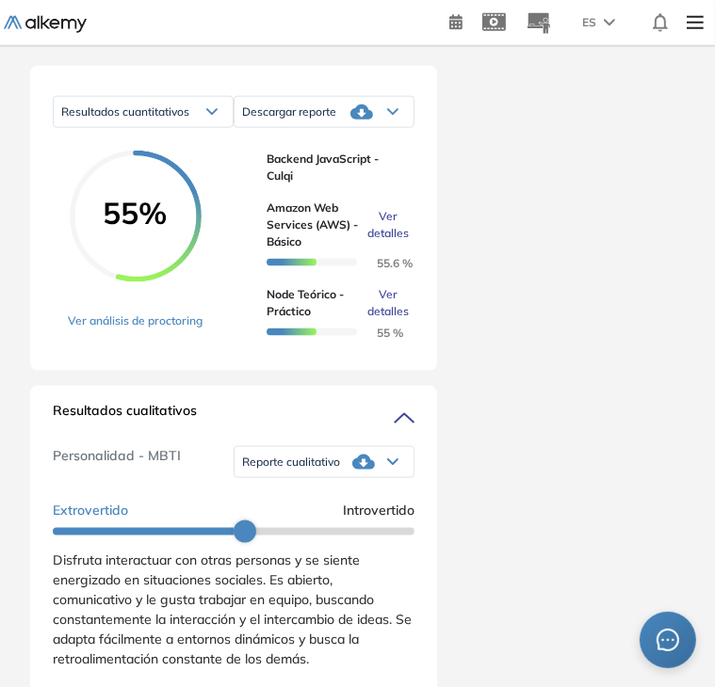
scroll to position [1106, 0]
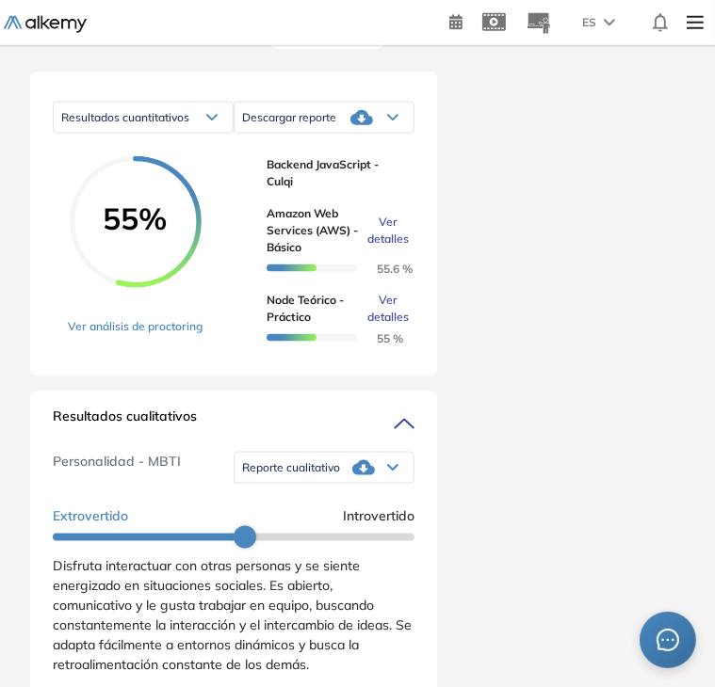
click at [711, 334] on div "Duración : 00:00:00 Cantidad de preguntas: Correcta Parcialmente correcta Incor…" at bounding box center [357, 263] width 715 height 2573
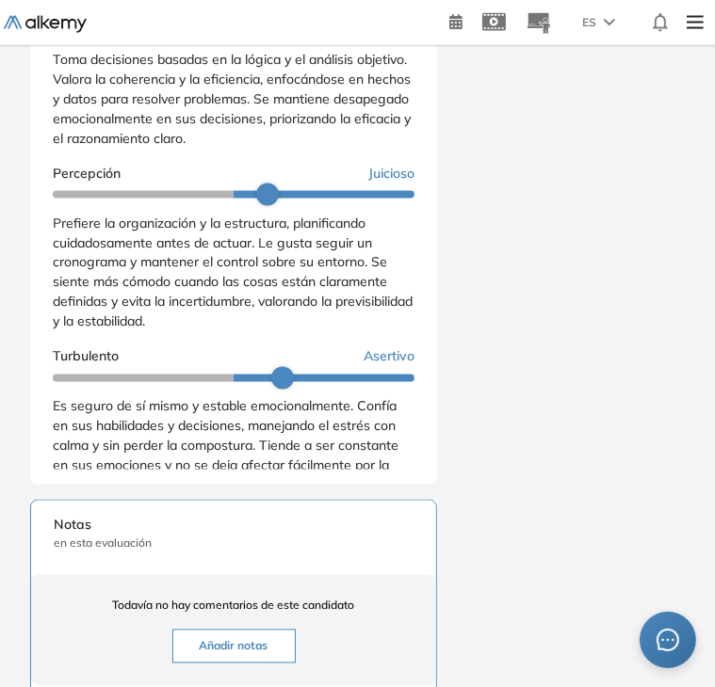
scroll to position [444, 0]
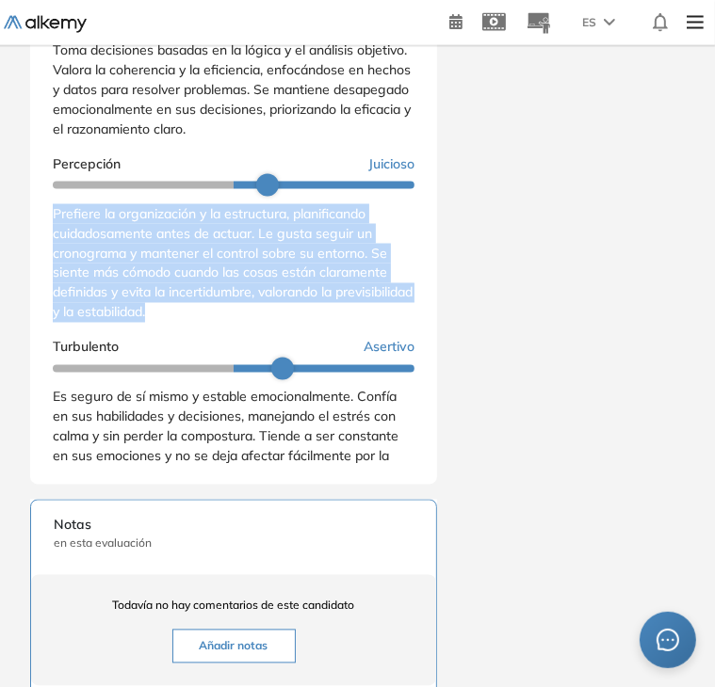
drag, startPoint x: 53, startPoint y: 246, endPoint x: 241, endPoint y: 343, distance: 211.8
click at [241, 323] on div "Prefiere la organización y la estructura, planificando cuidadosamente antes de …" at bounding box center [234, 263] width 362 height 119
copy span "Prefiere la organización y la estructura, planificando cuidadosamente antes de …"
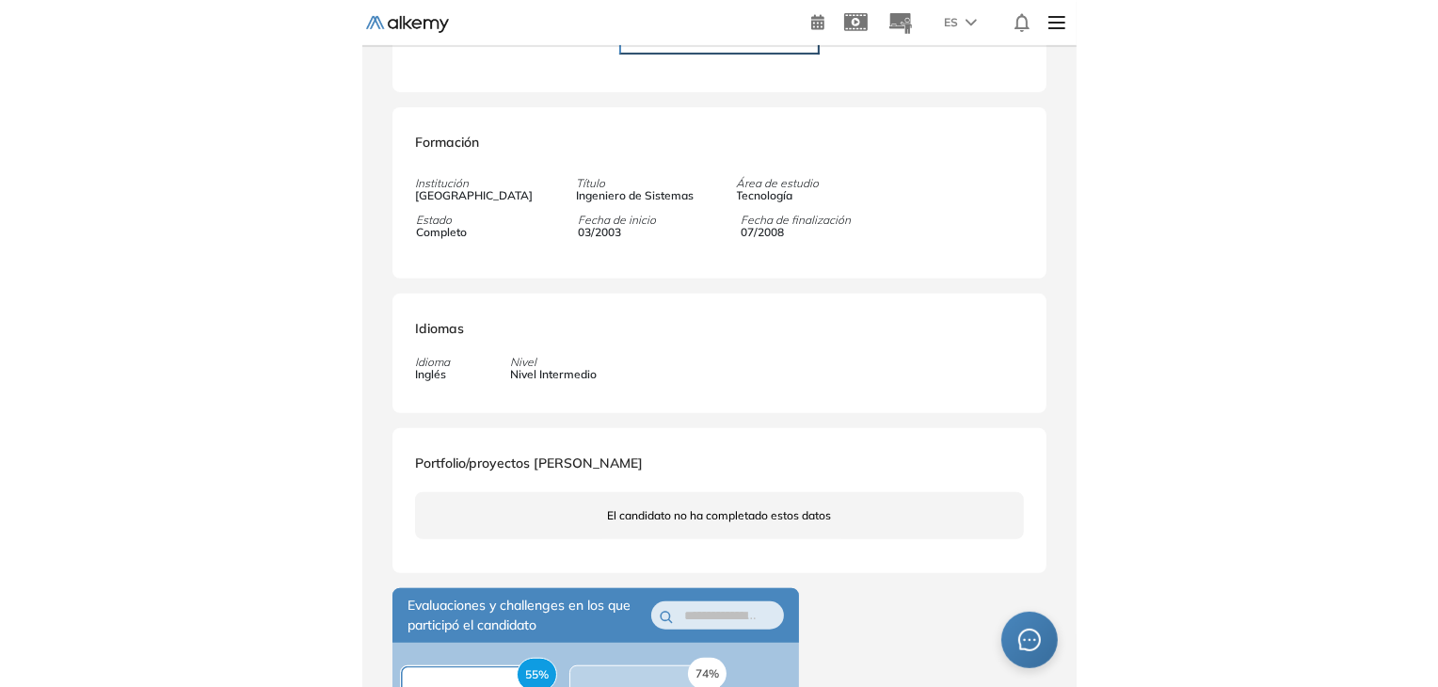
scroll to position [0, 0]
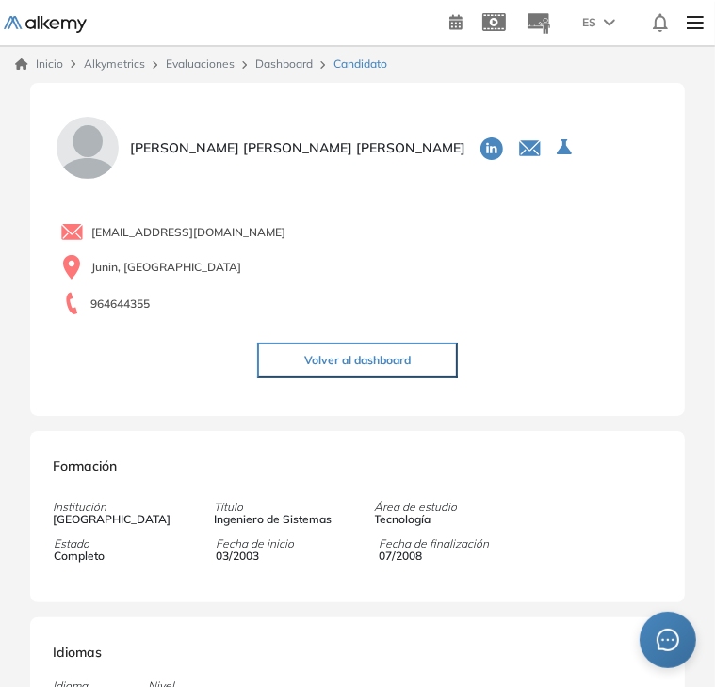
click at [392, 355] on button "Volver al dashboard" at bounding box center [357, 361] width 201 height 36
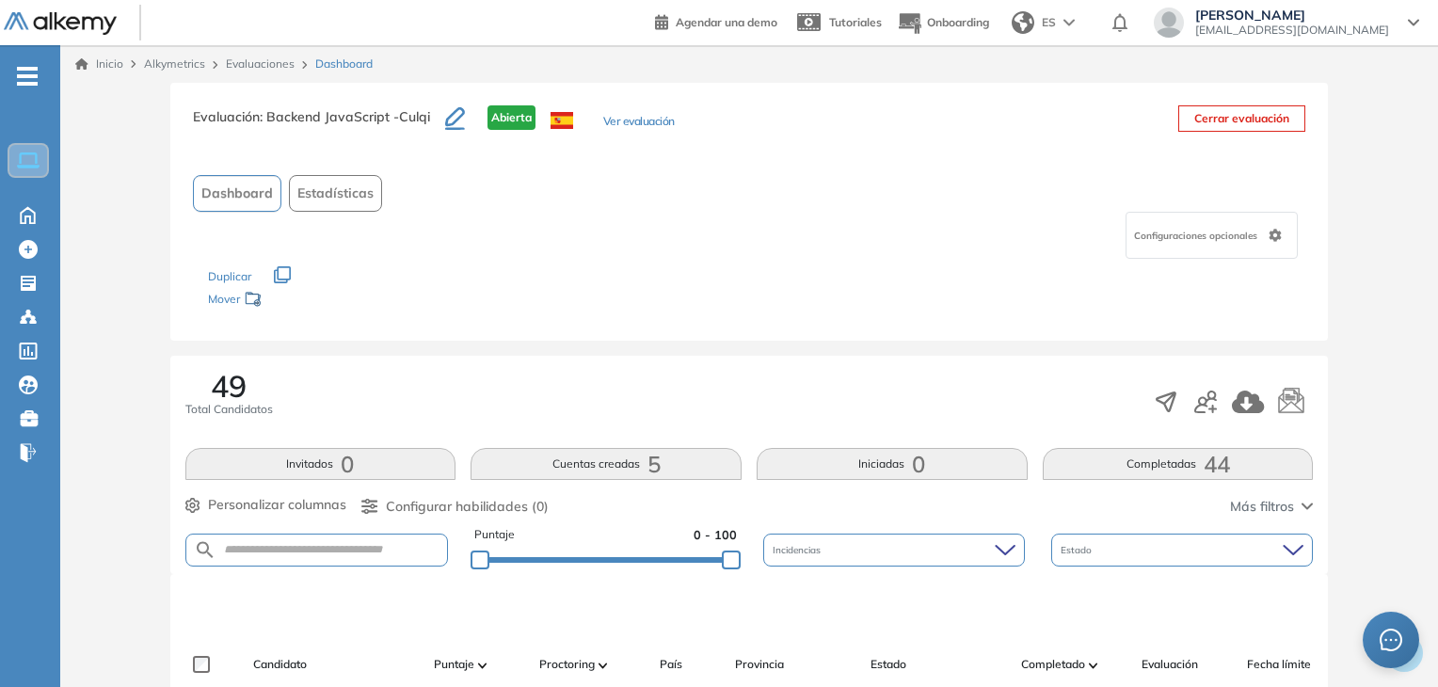
click at [392, 558] on form at bounding box center [317, 550] width 264 height 33
click at [397, 553] on input "text" at bounding box center [333, 550] width 232 height 14
type input "******"
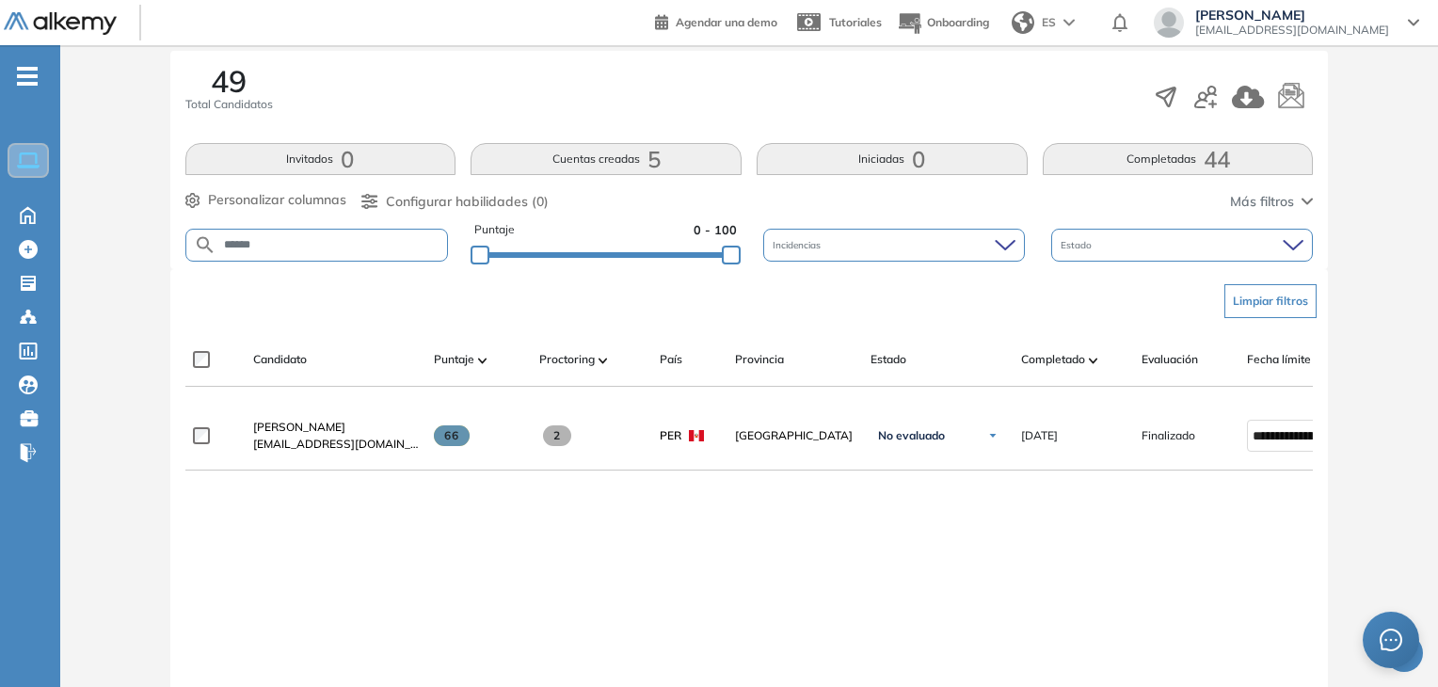
scroll to position [140, 0]
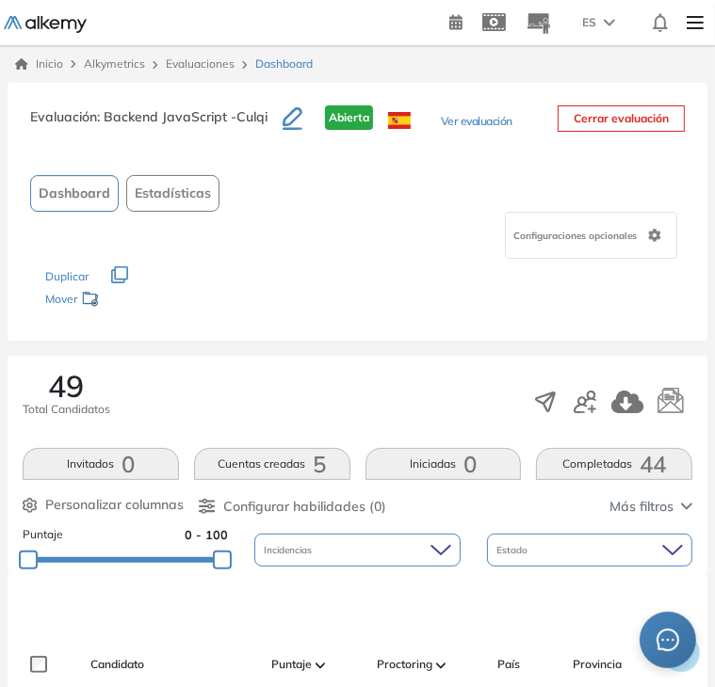
click at [446, 219] on div "Configuraciones opcionales" at bounding box center [357, 235] width 654 height 47
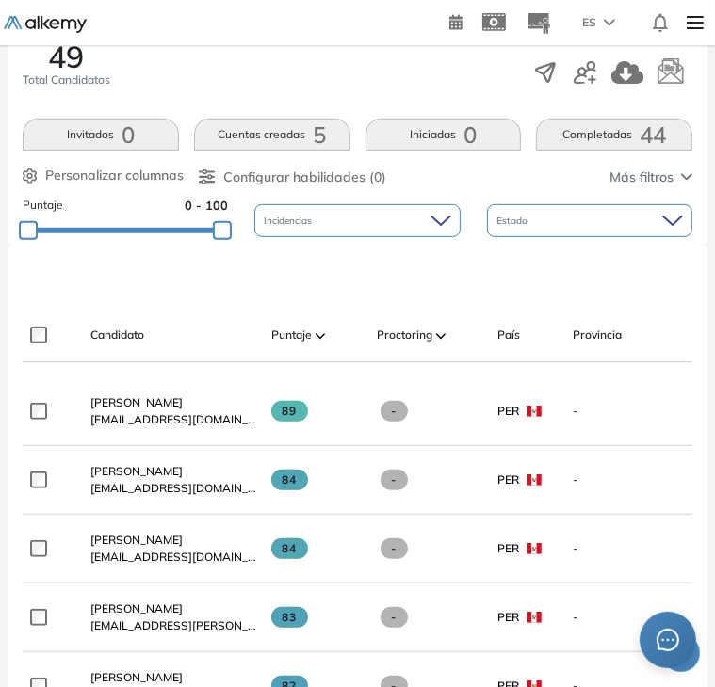
scroll to position [328, 0]
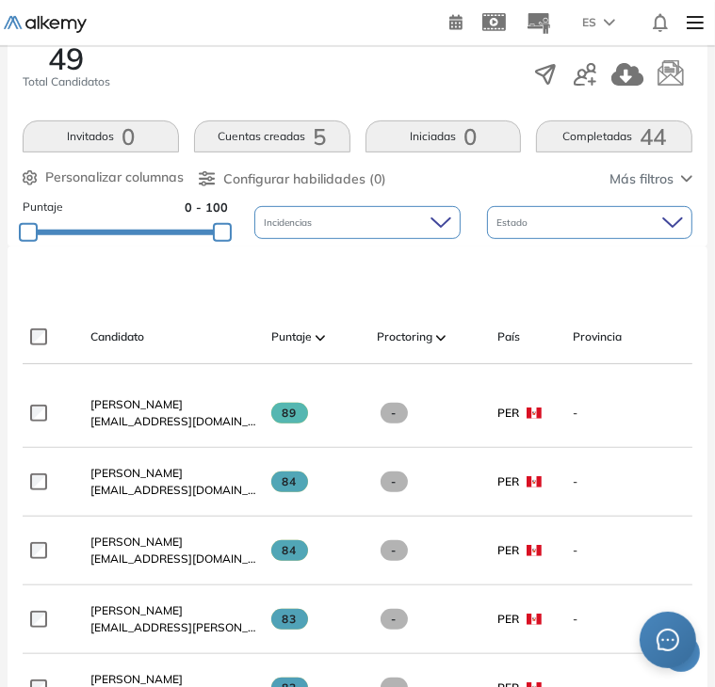
click at [706, 207] on div "49 Total Candidatos Invitados 0 Cuentas creadas 5 Iniciadas 0 Completadas 44 Pe…" at bounding box center [357, 137] width 699 height 218
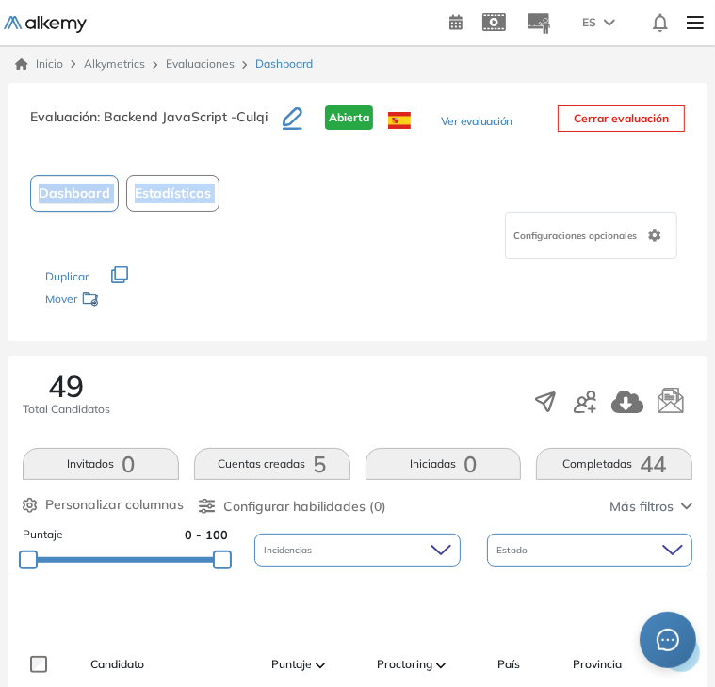
drag, startPoint x: 714, startPoint y: 144, endPoint x: 719, endPoint y: 251, distance: 107.5
click at [715, 251] on html "Perfil Todos los espacios Todos los espacios Home Home Alkymetrics Alkymetrics …" at bounding box center [357, 343] width 715 height 687
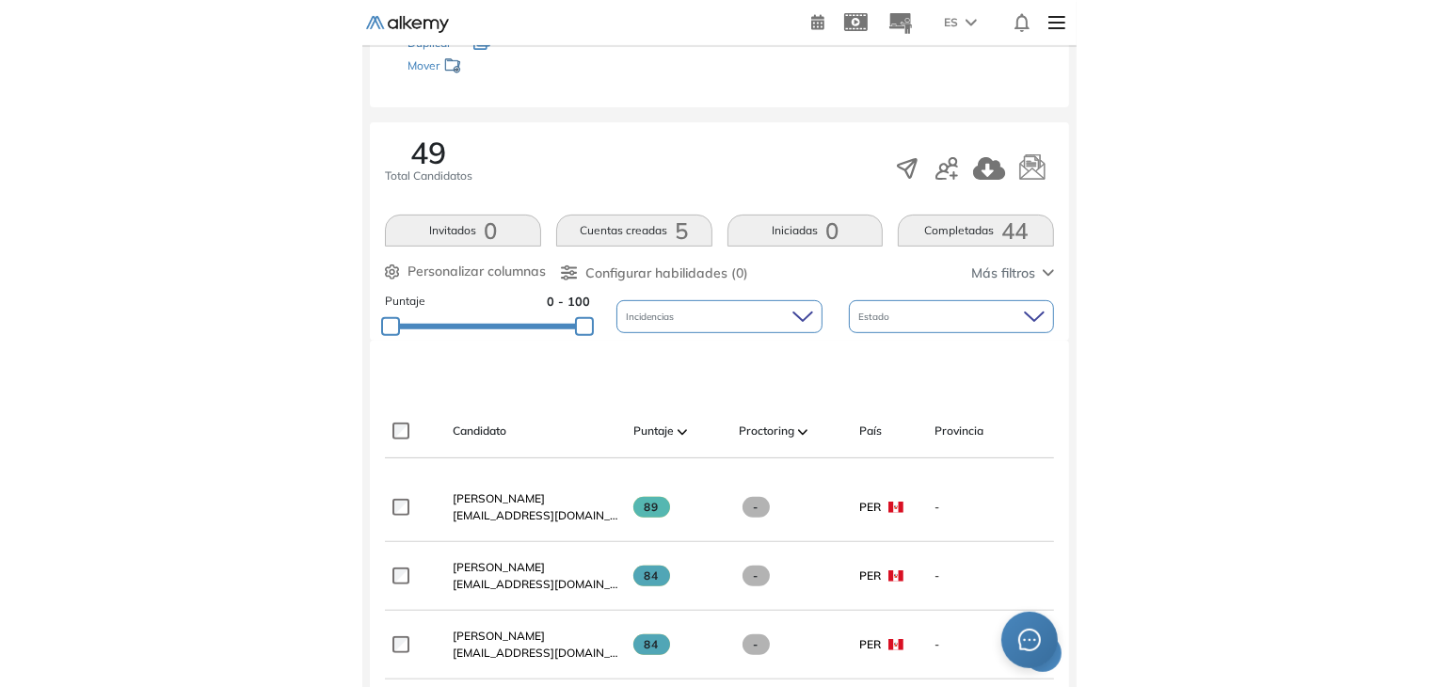
scroll to position [236, 0]
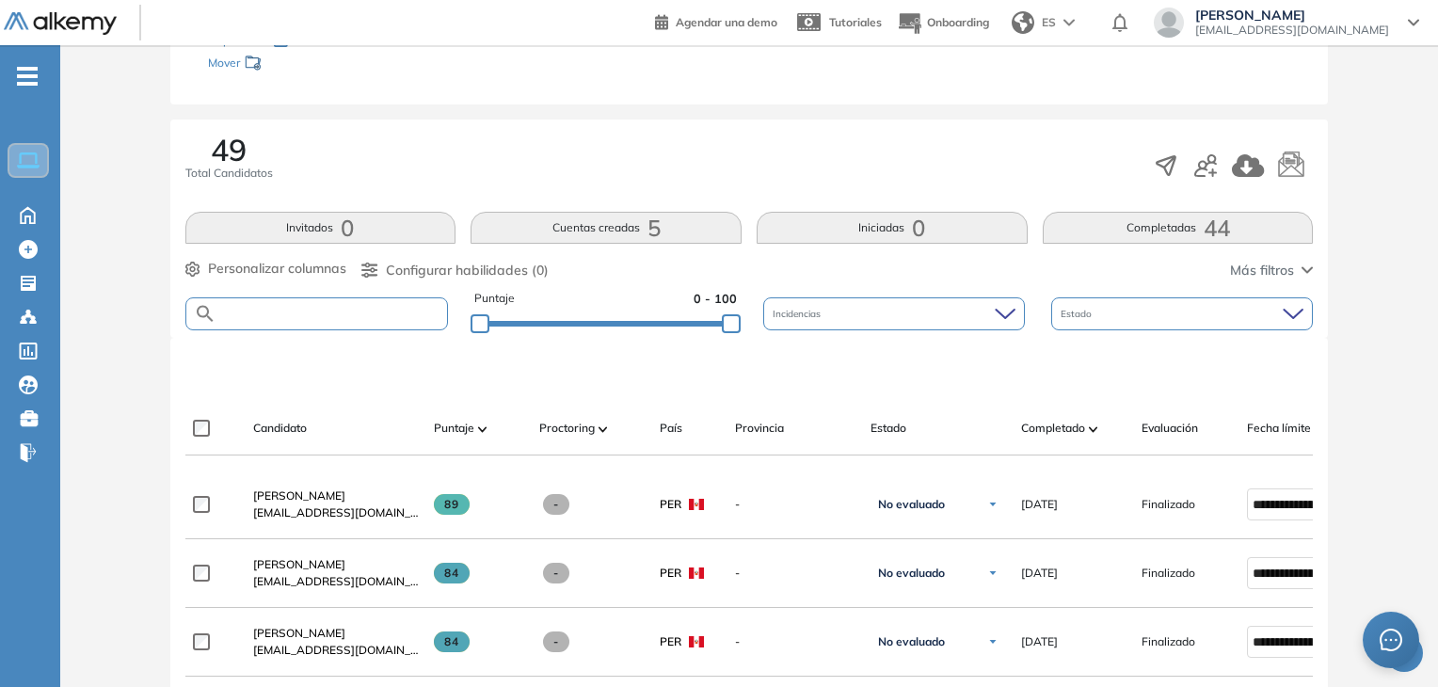
click at [352, 307] on input "text" at bounding box center [333, 314] width 232 height 14
type input "******"
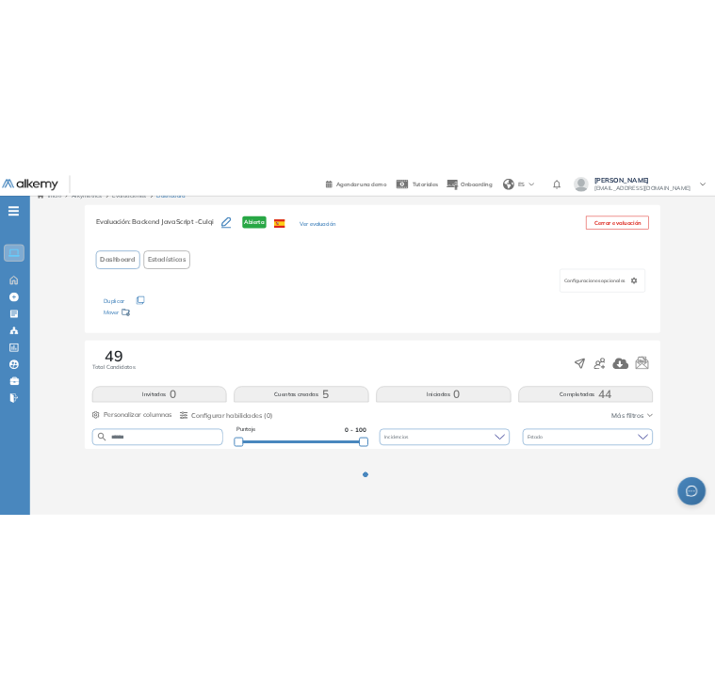
scroll to position [18, 0]
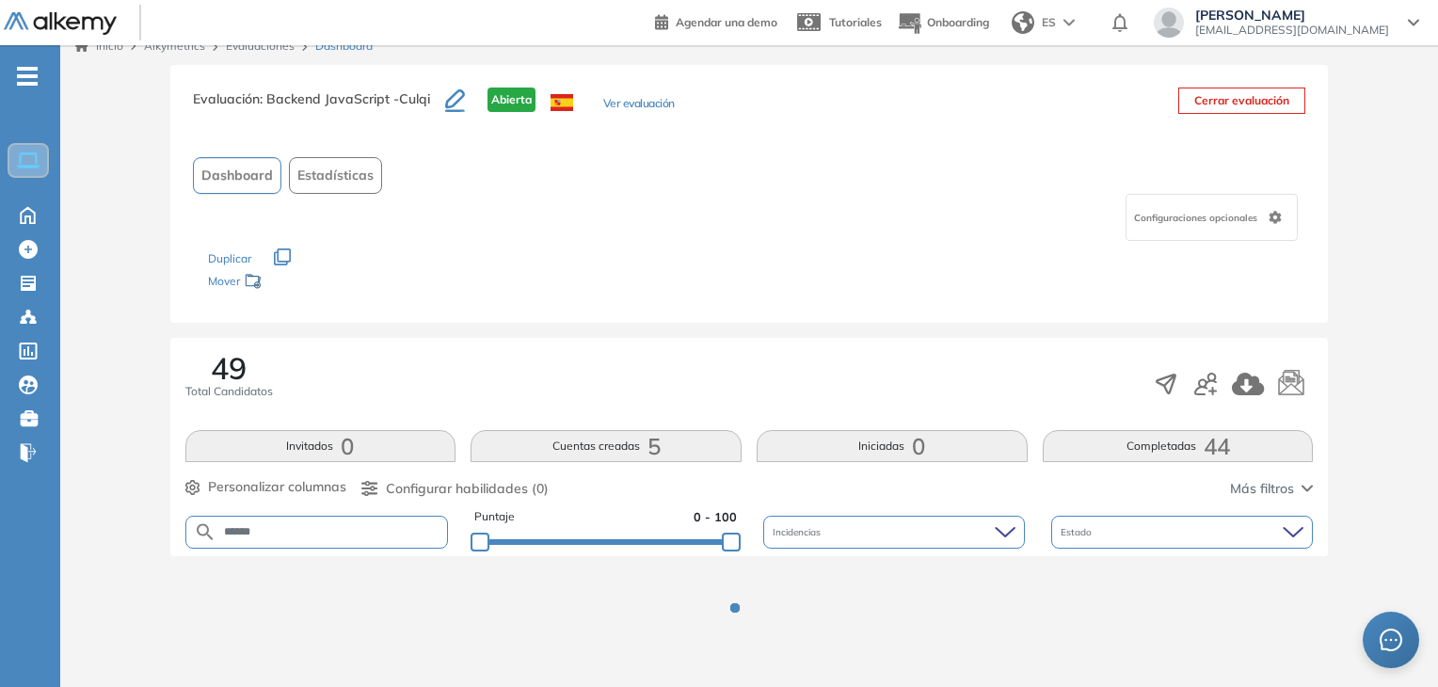
click at [632, 302] on div "Evaluación : Backend JavaScript -Culqi Abierta Ver evaluación Cerrar evaluación…" at bounding box center [749, 194] width 1159 height 258
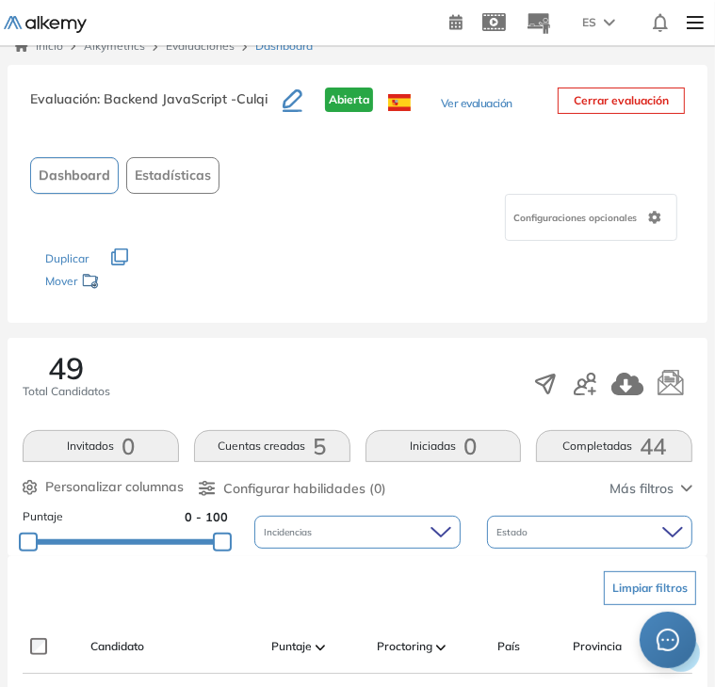
scroll to position [248, 0]
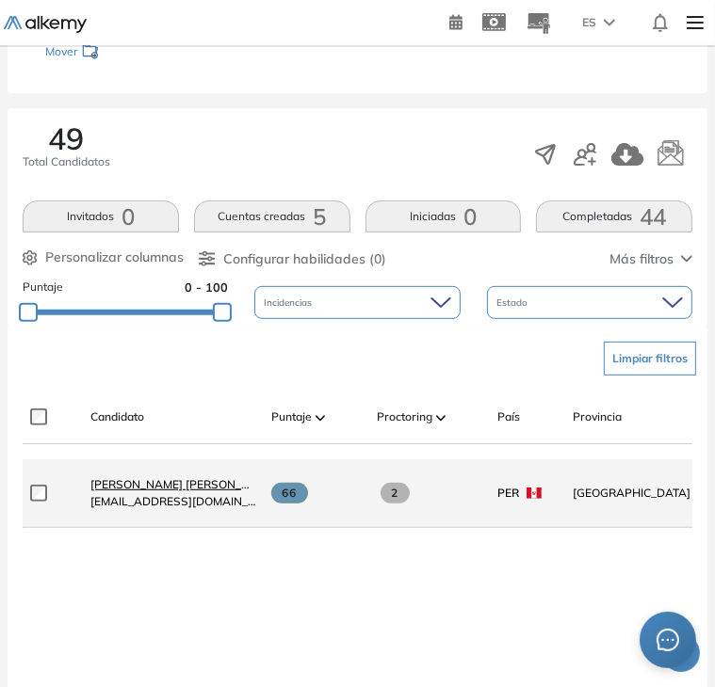
click at [188, 487] on span "[PERSON_NAME]" at bounding box center [183, 484] width 187 height 14
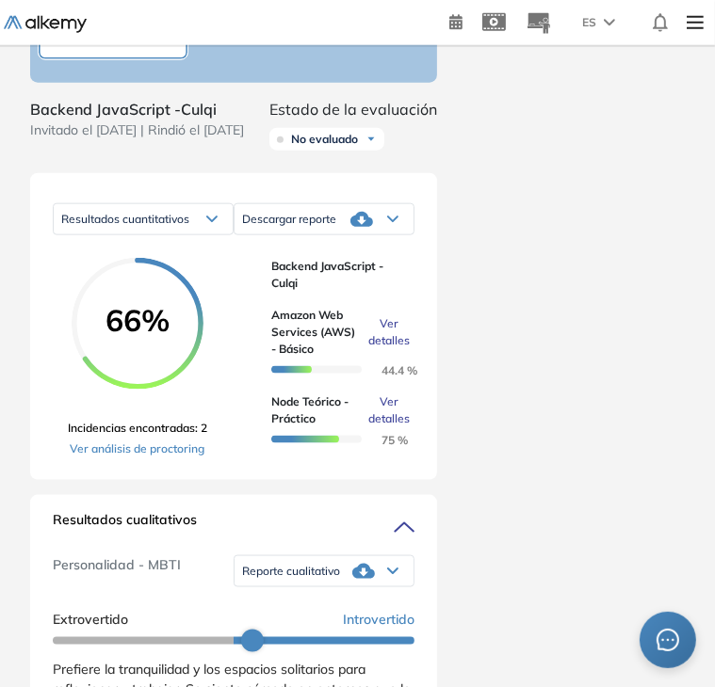
scroll to position [1051, 0]
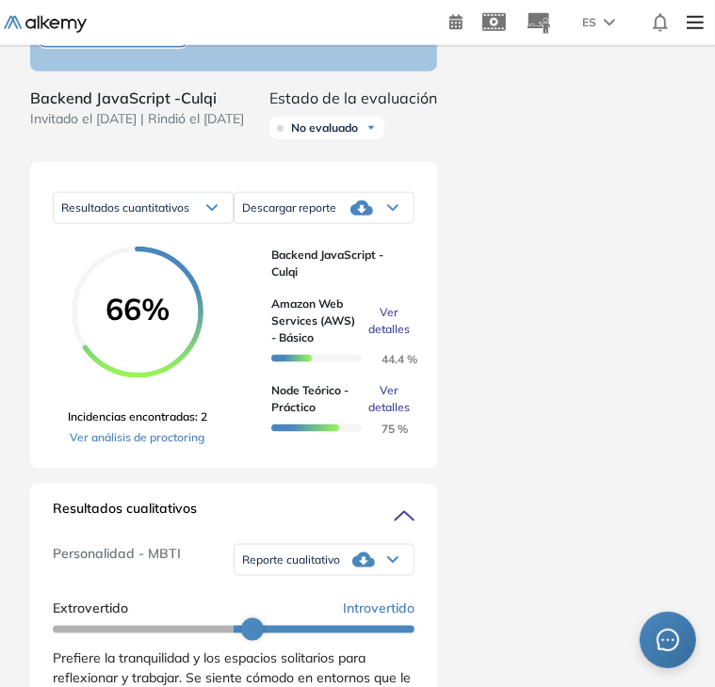
click at [713, 309] on div "Duración : 00:00:00 Cantidad de preguntas: Correcta Parcialmente correcta Incor…" at bounding box center [357, 303] width 715 height 2542
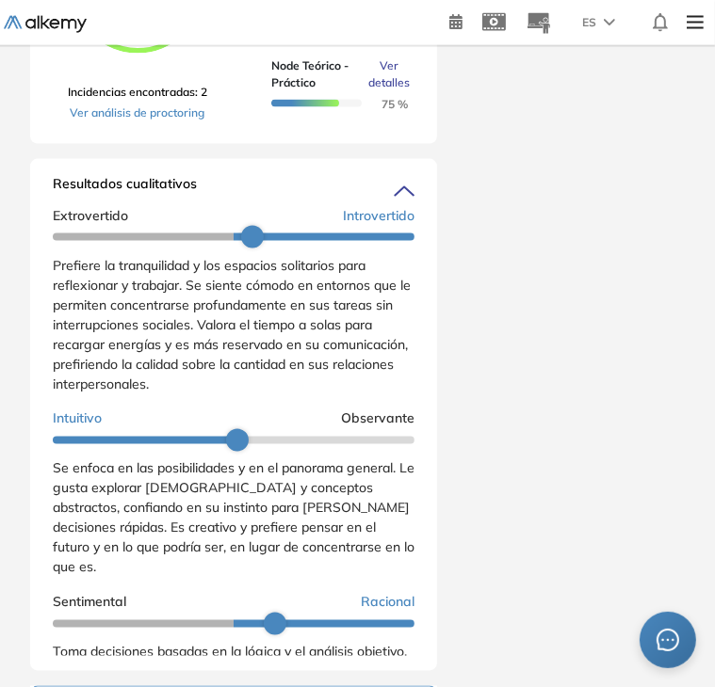
scroll to position [19, 0]
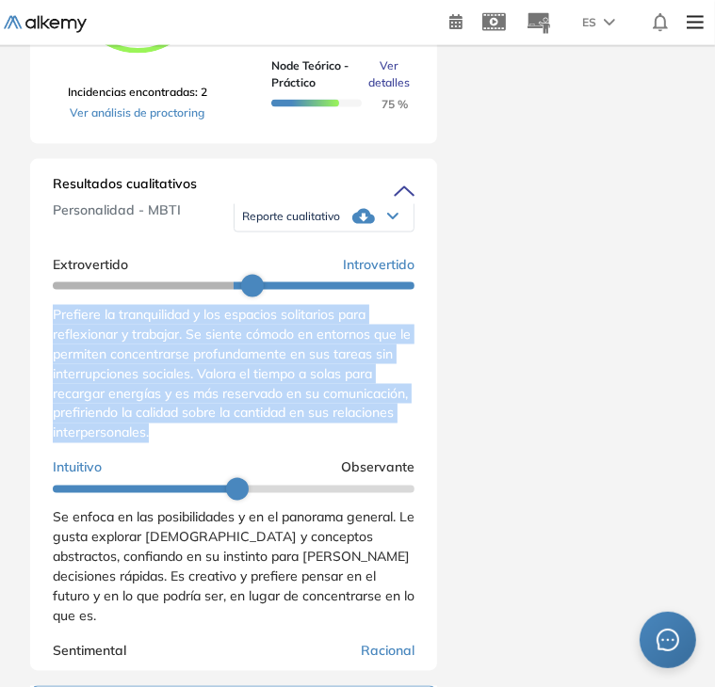
drag, startPoint x: 55, startPoint y: 342, endPoint x: 283, endPoint y: 455, distance: 255.1
click at [283, 443] on div "Prefiere la tranquilidad y los espacios solitarios para reflexionar y trabajar.…" at bounding box center [234, 374] width 362 height 138
copy span "Prefiere la tranquilidad y los espacios solitarios para reflexionar y trabajar.…"
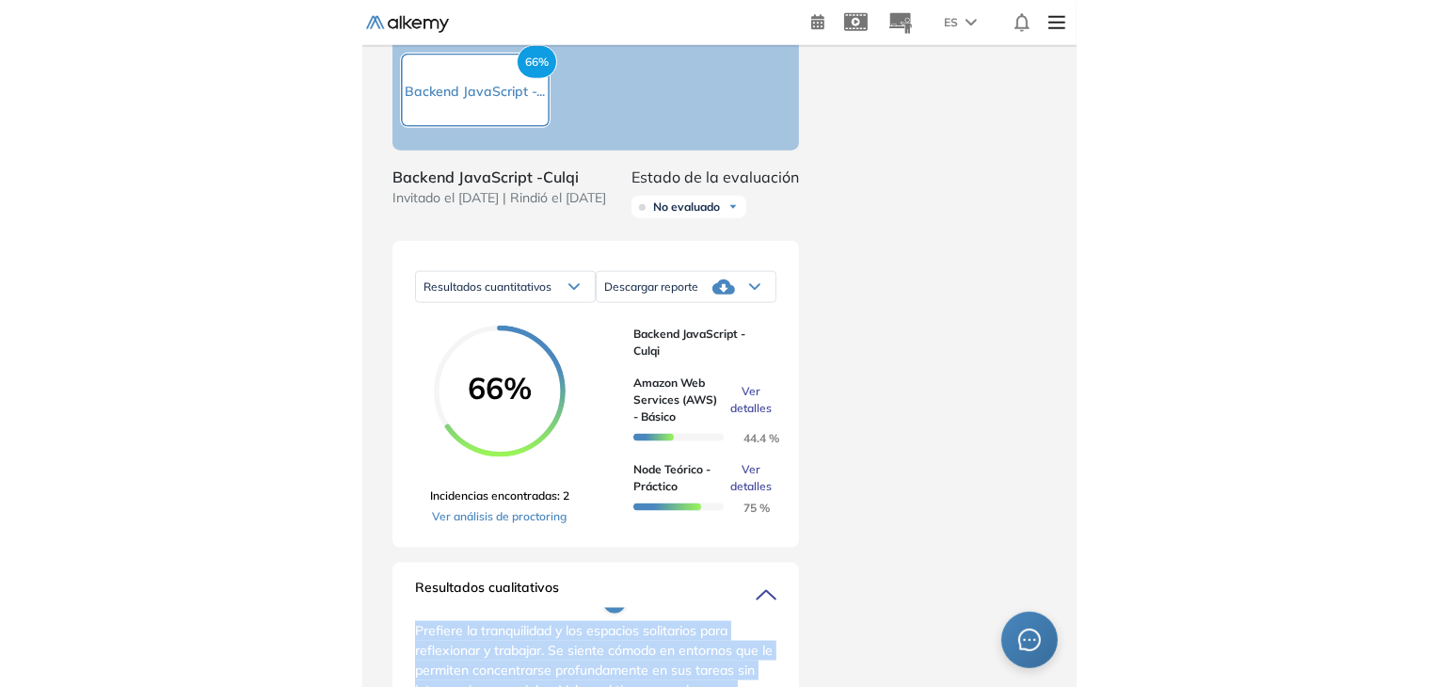
scroll to position [943, 0]
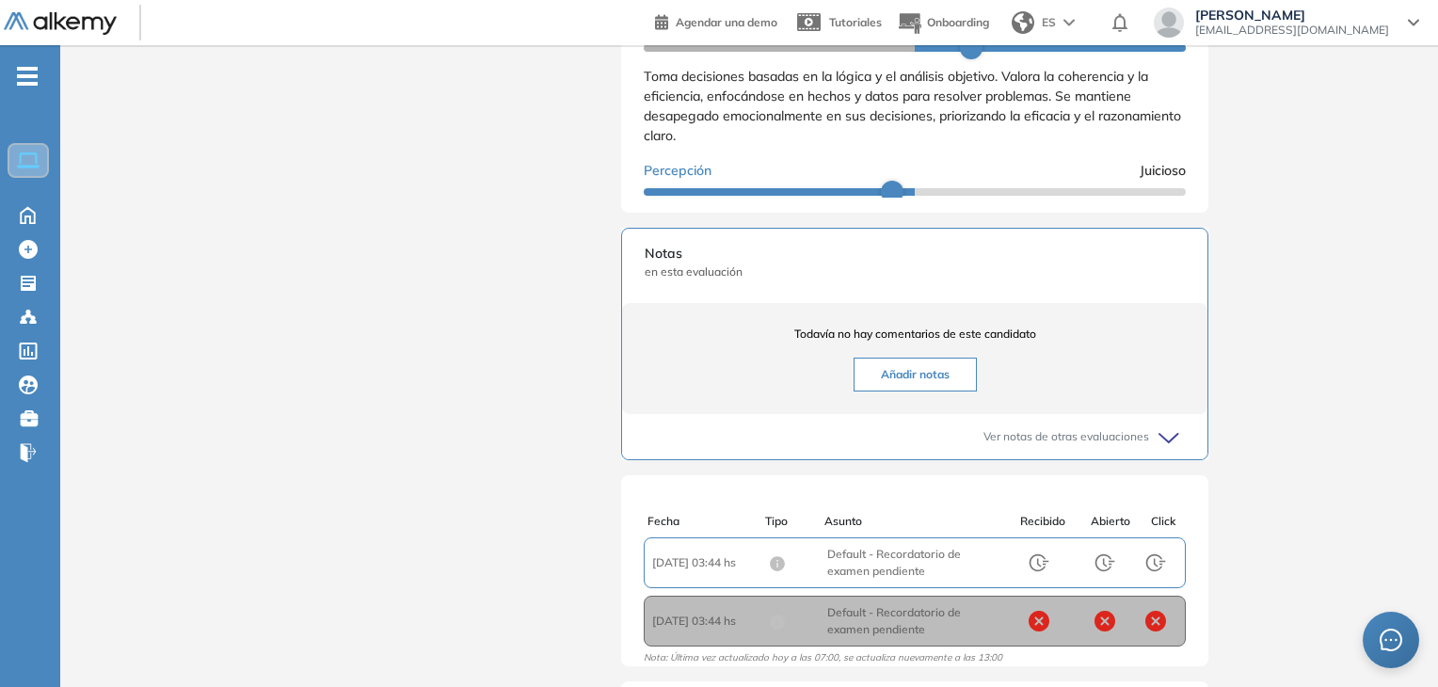
click at [29, 330] on ul "Home Home Crear Evaluación Crear Evaluación Evaluaciones Evaluaciones Candidato…" at bounding box center [30, 272] width 60 height 394
click at [24, 316] on circle at bounding box center [24, 318] width 4 height 4
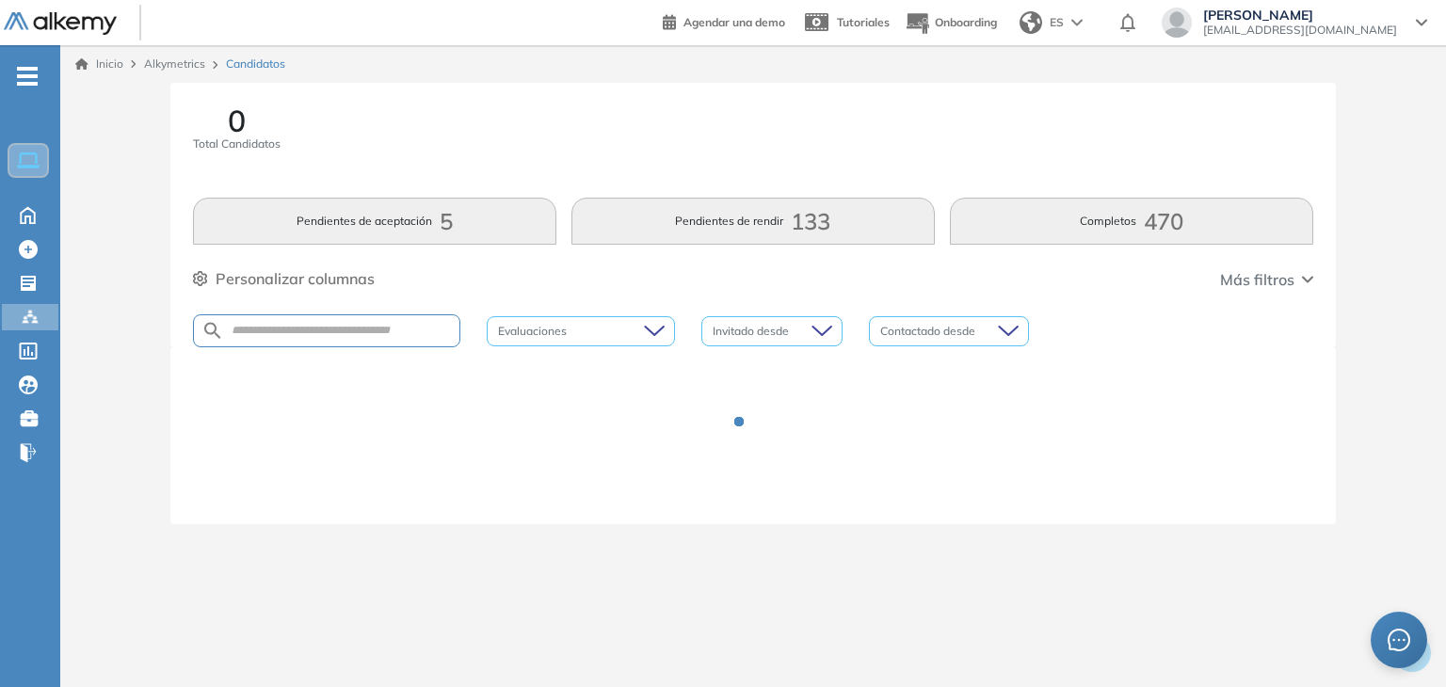
click at [382, 342] on div at bounding box center [326, 330] width 267 height 33
click at [366, 329] on input "text" at bounding box center [341, 331] width 235 height 14
type input "*****"
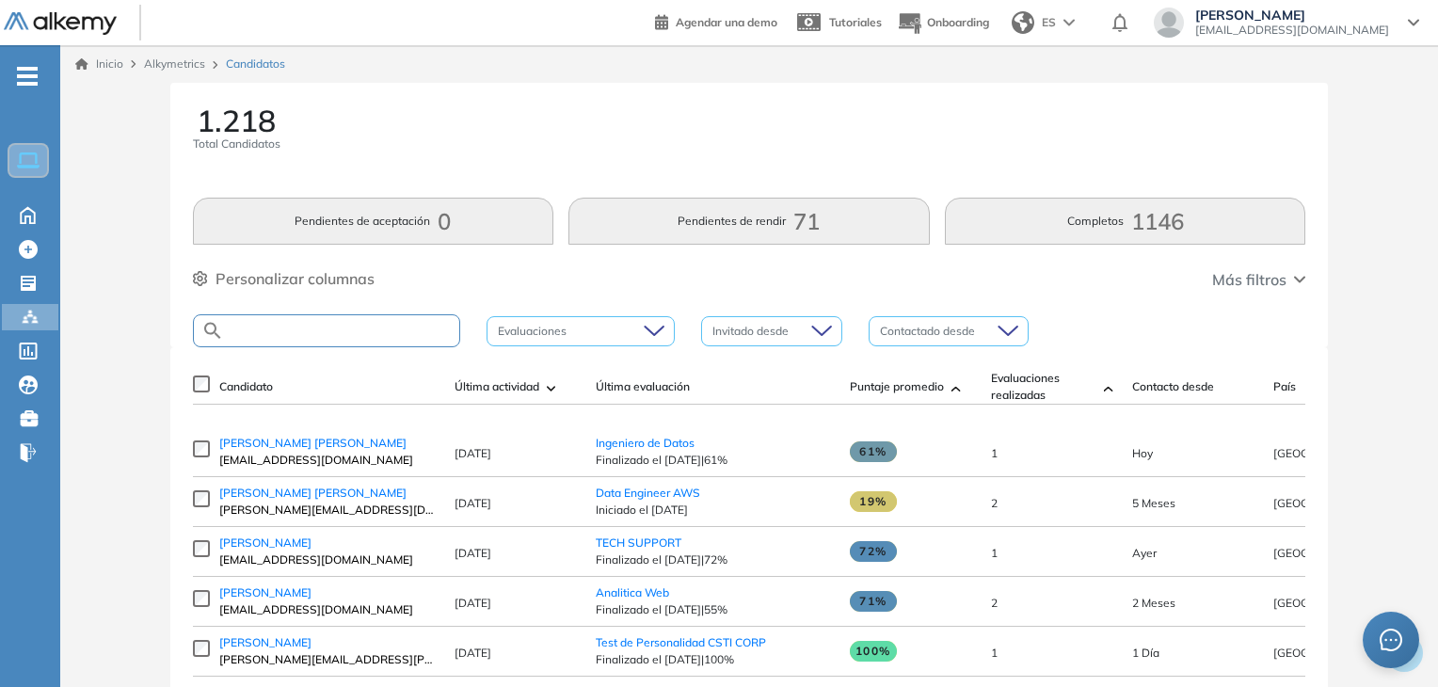
click at [349, 337] on input "text" at bounding box center [341, 331] width 235 height 14
type input "*****"
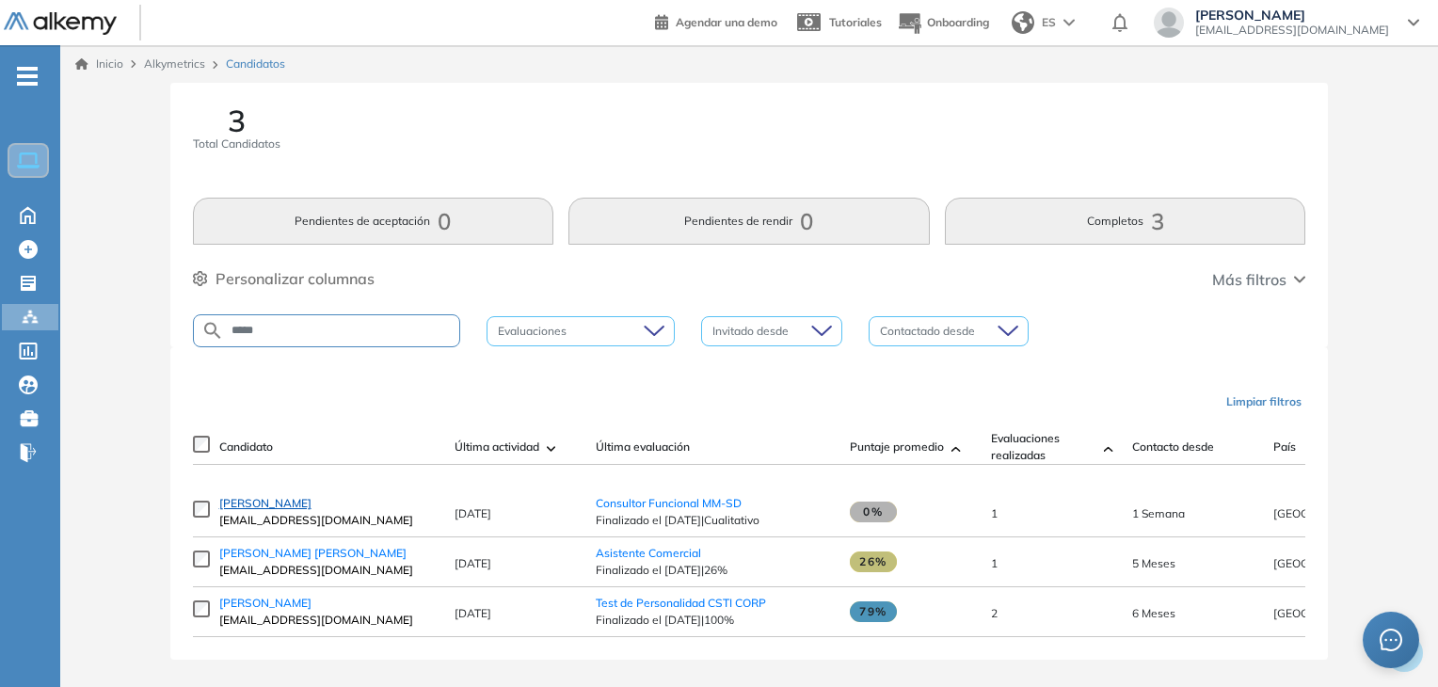
click at [240, 503] on span "Lesly Roa" at bounding box center [265, 503] width 92 height 14
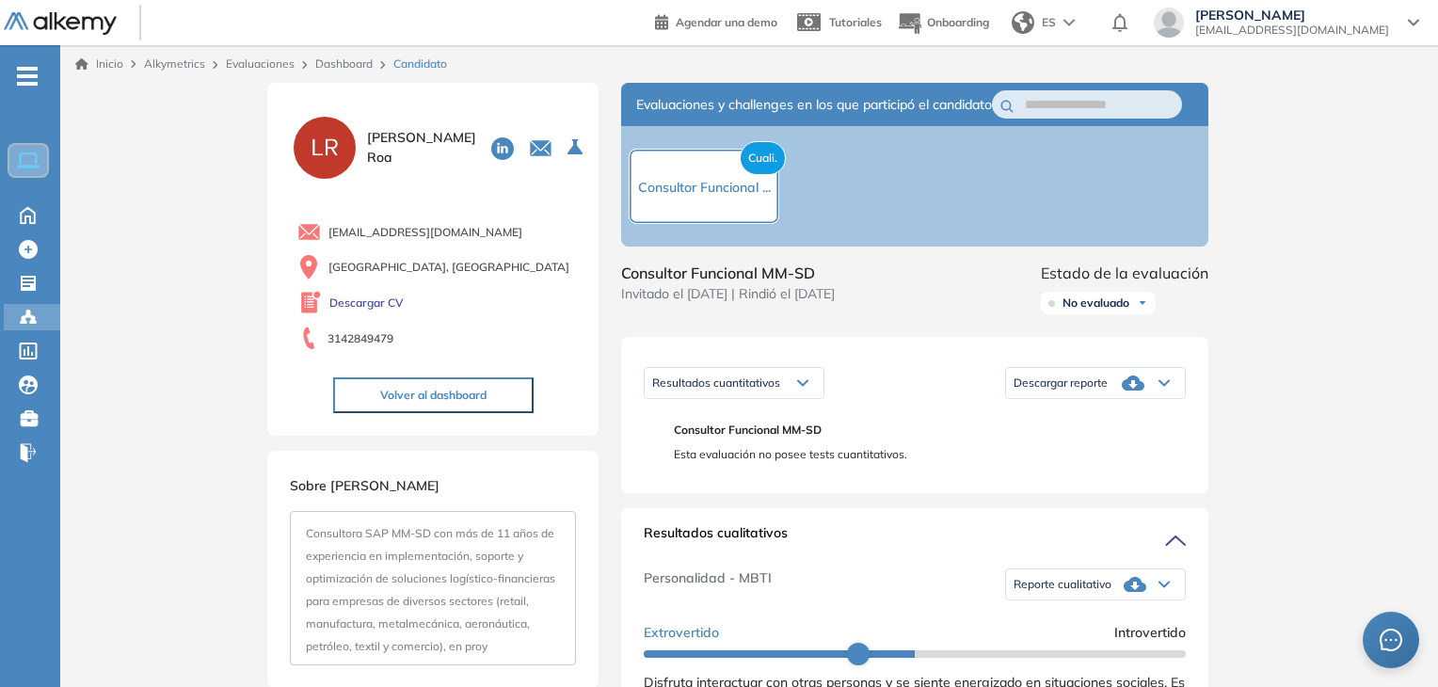
click at [16, 311] on div "Candidatos Candidatos" at bounding box center [32, 317] width 56 height 26
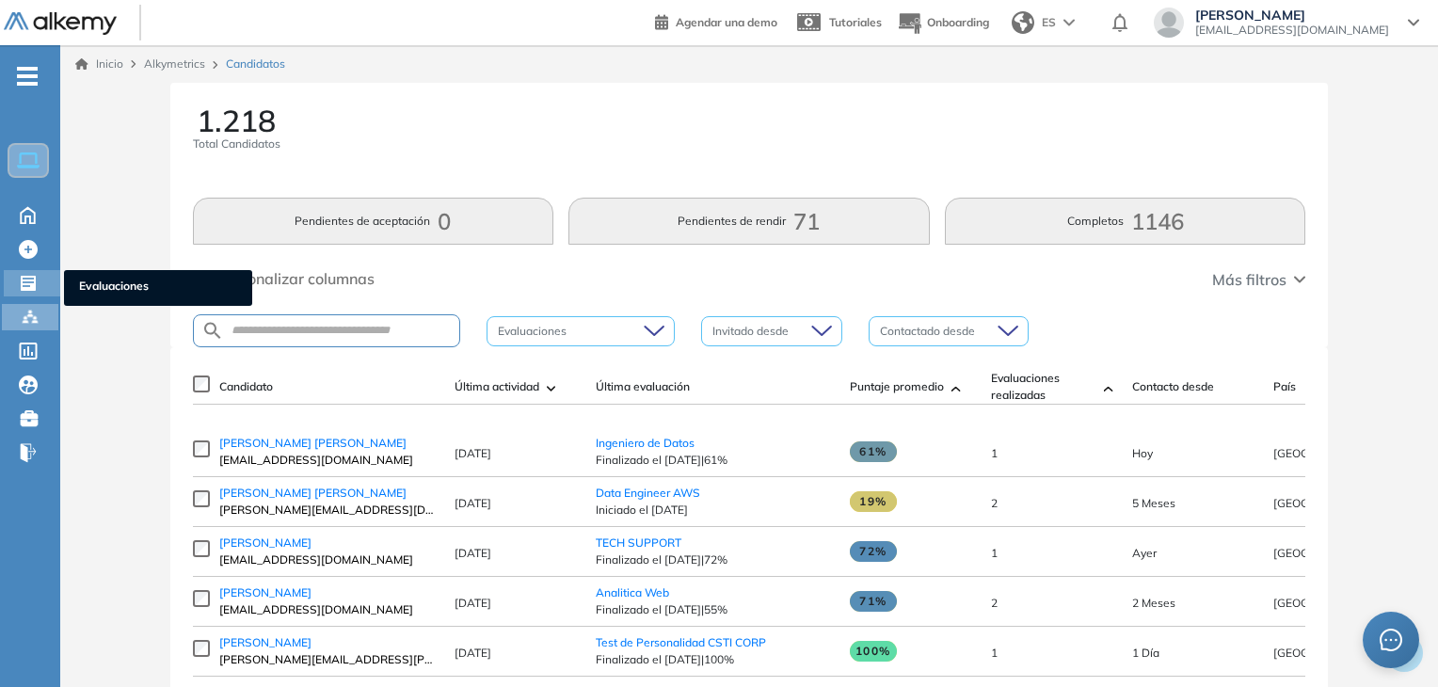
click at [33, 277] on icon at bounding box center [28, 283] width 19 height 19
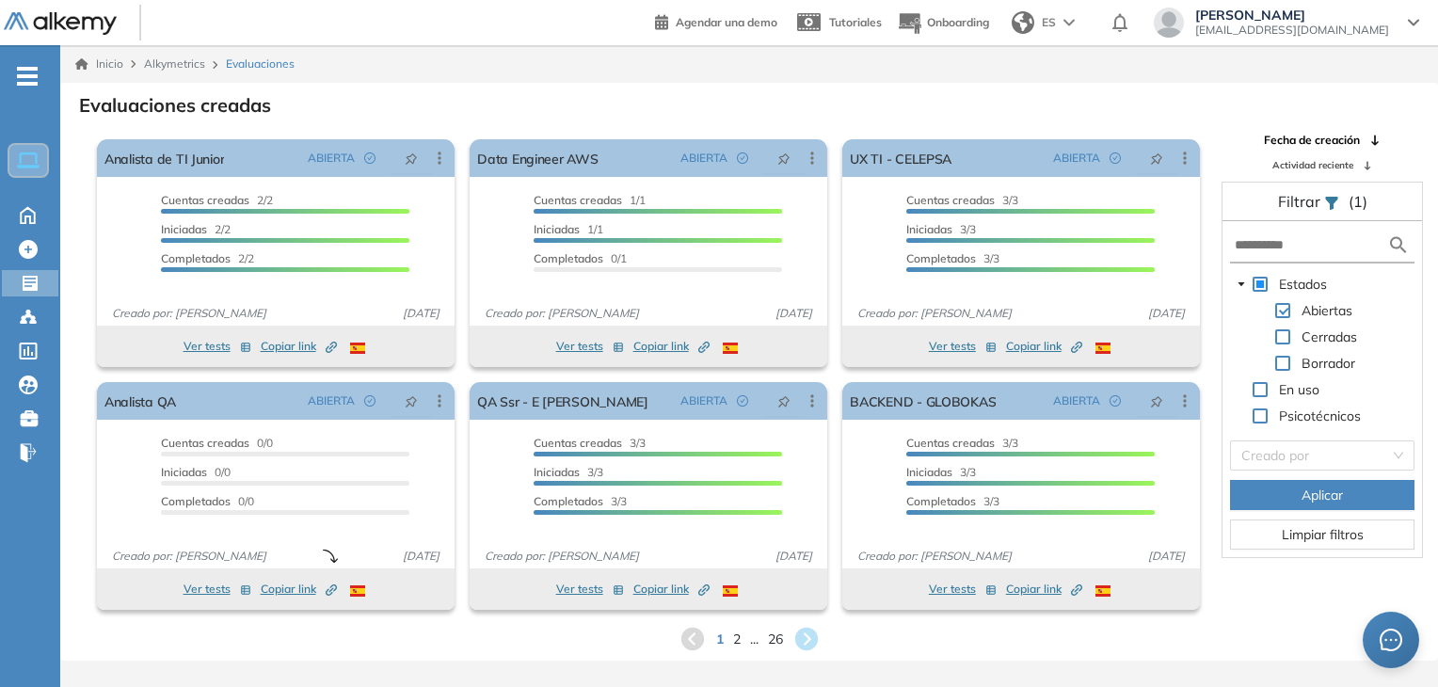
click at [1318, 254] on form at bounding box center [1322, 246] width 185 height 35
click at [1283, 242] on input "text" at bounding box center [1311, 245] width 153 height 20
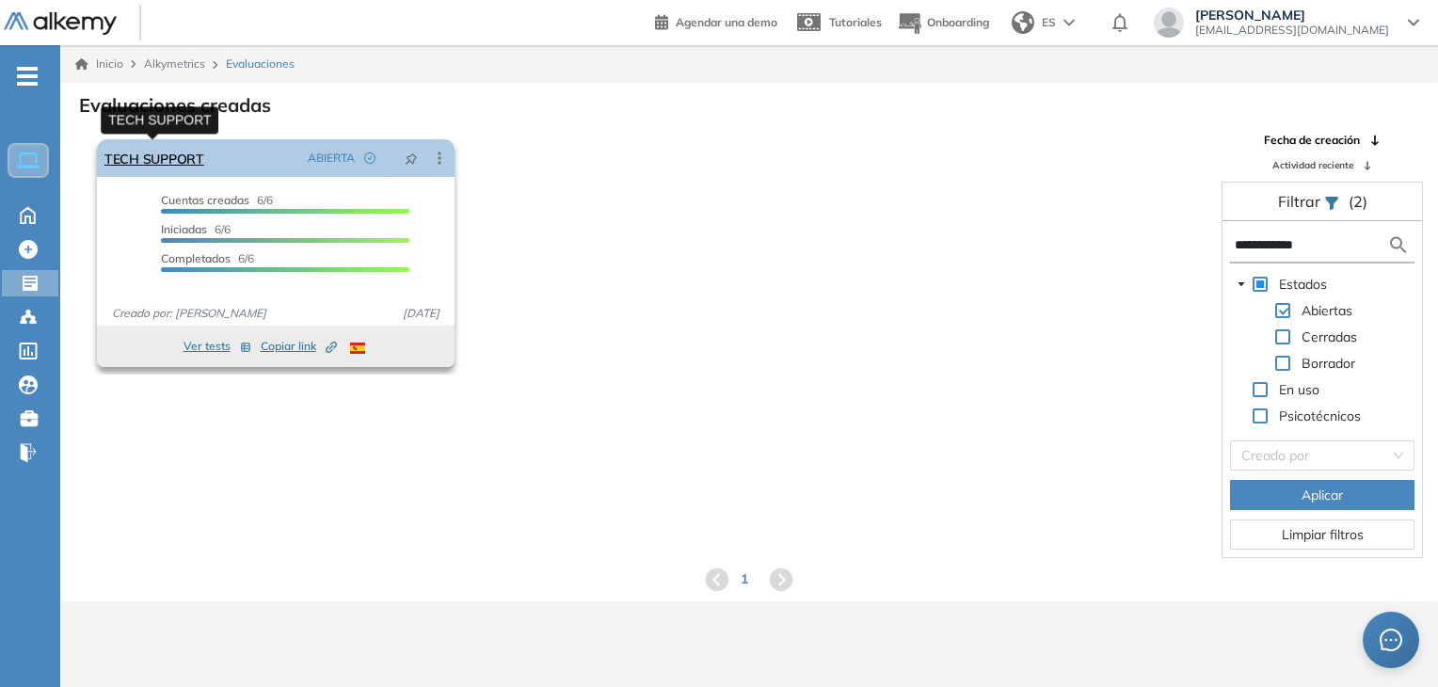
type input "**********"
click at [163, 148] on link "TECH SUPPORT" at bounding box center [154, 158] width 100 height 38
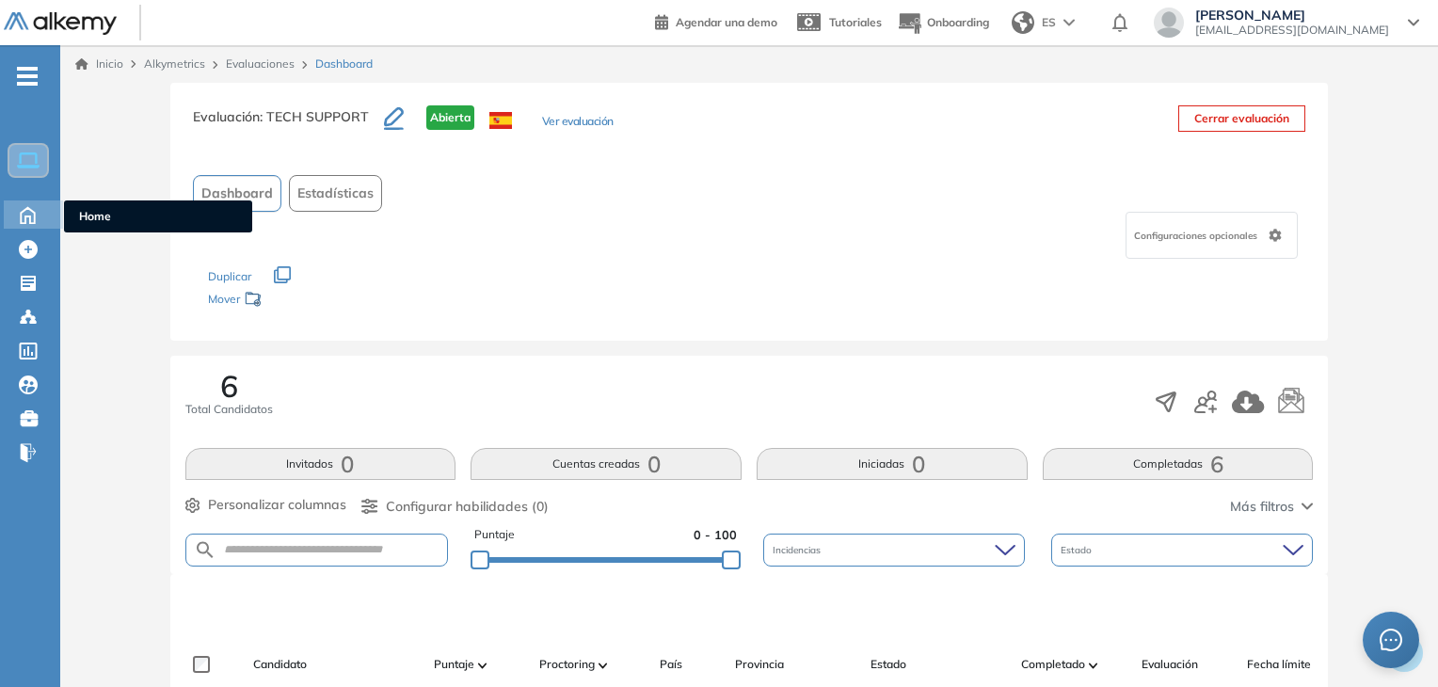
click at [27, 210] on icon at bounding box center [27, 213] width 33 height 23
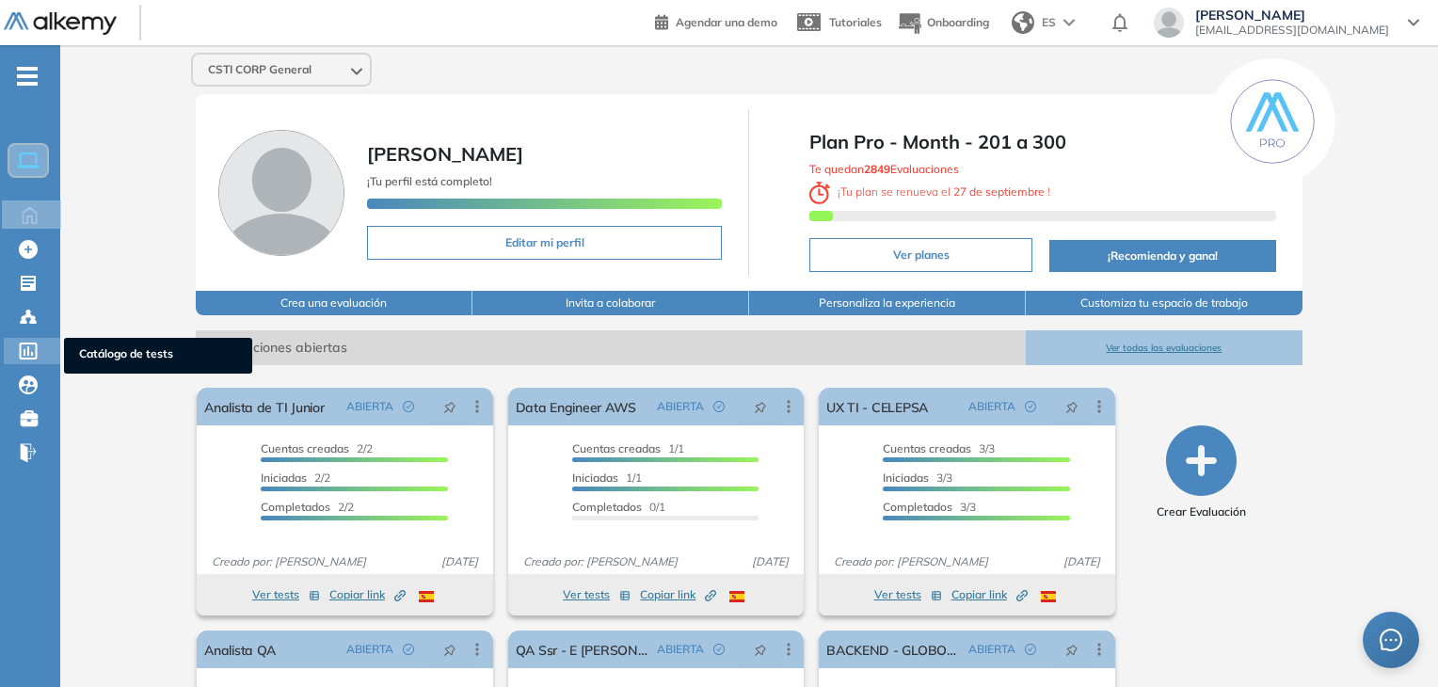
click at [28, 343] on icon at bounding box center [29, 351] width 18 height 17
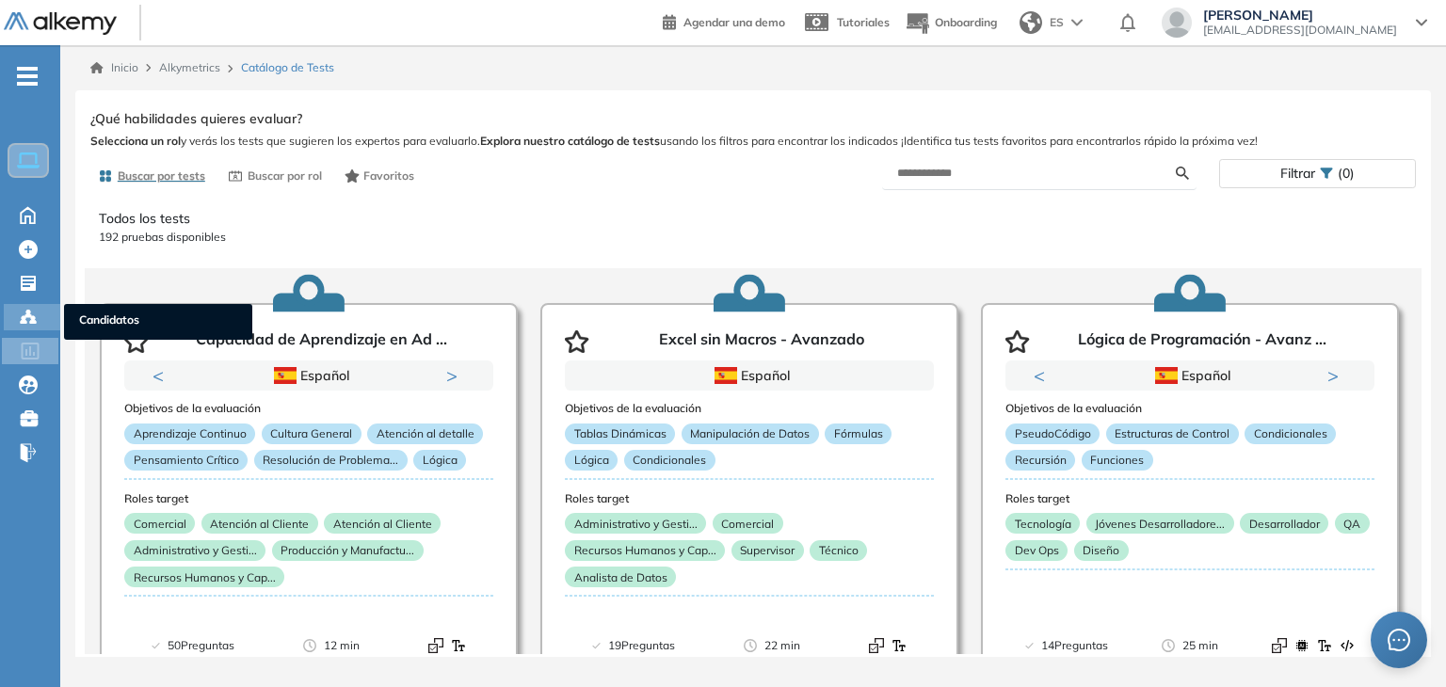
click at [28, 316] on icon at bounding box center [28, 317] width 19 height 19
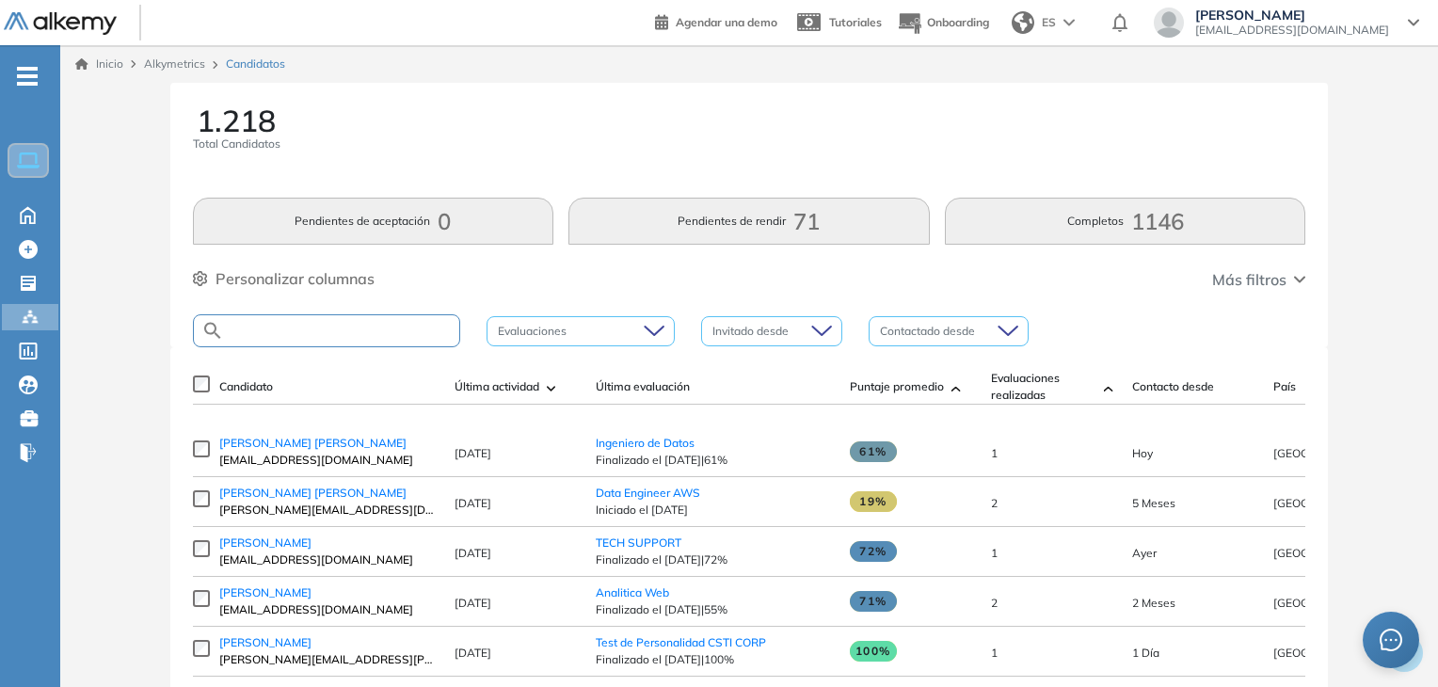
click at [391, 324] on input "text" at bounding box center [341, 331] width 235 height 14
type input "*****"
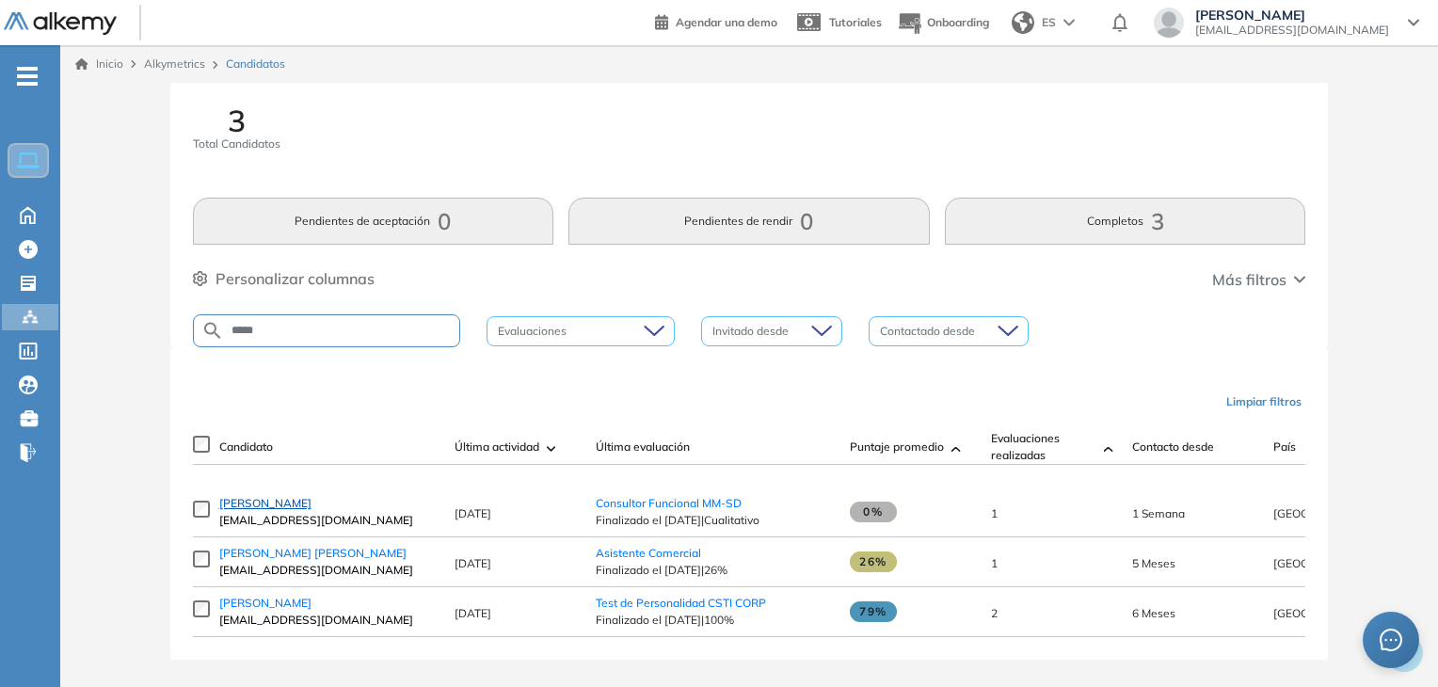
click at [245, 510] on span "Lesly Roa" at bounding box center [265, 503] width 92 height 14
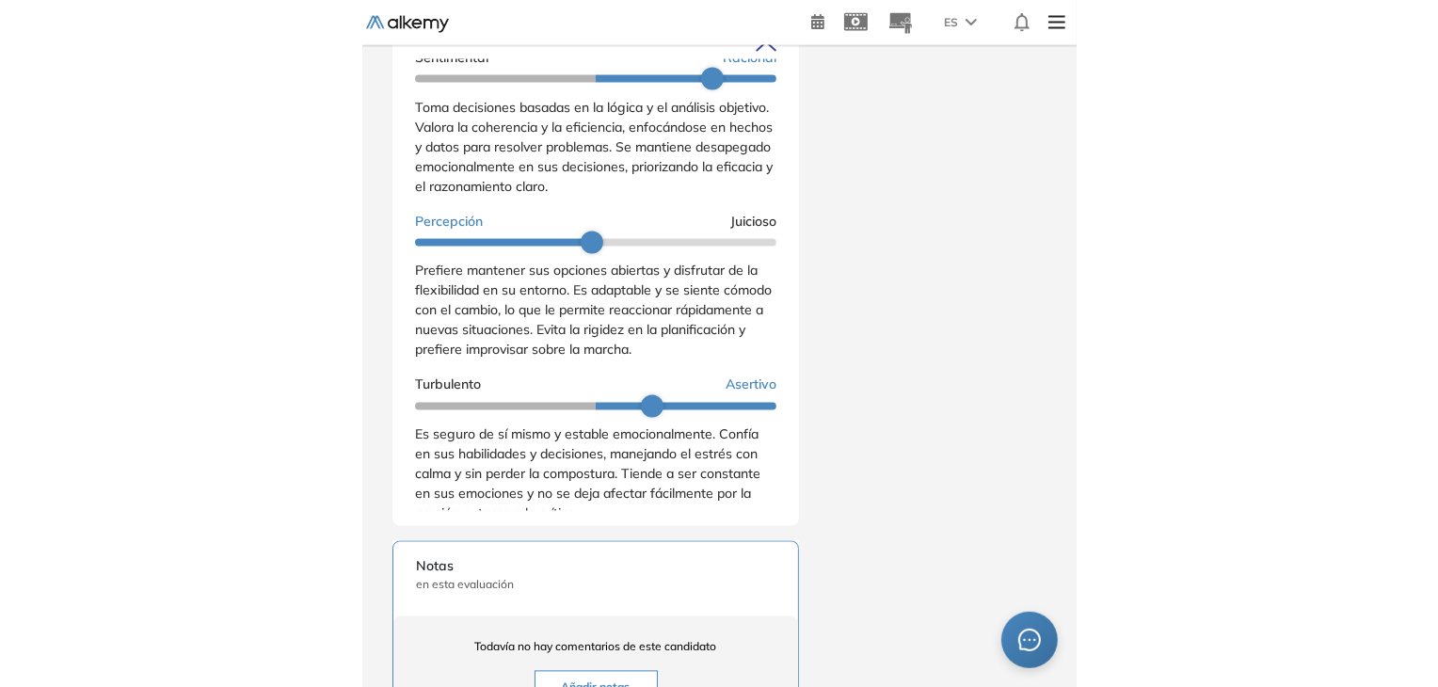
scroll to position [330, 0]
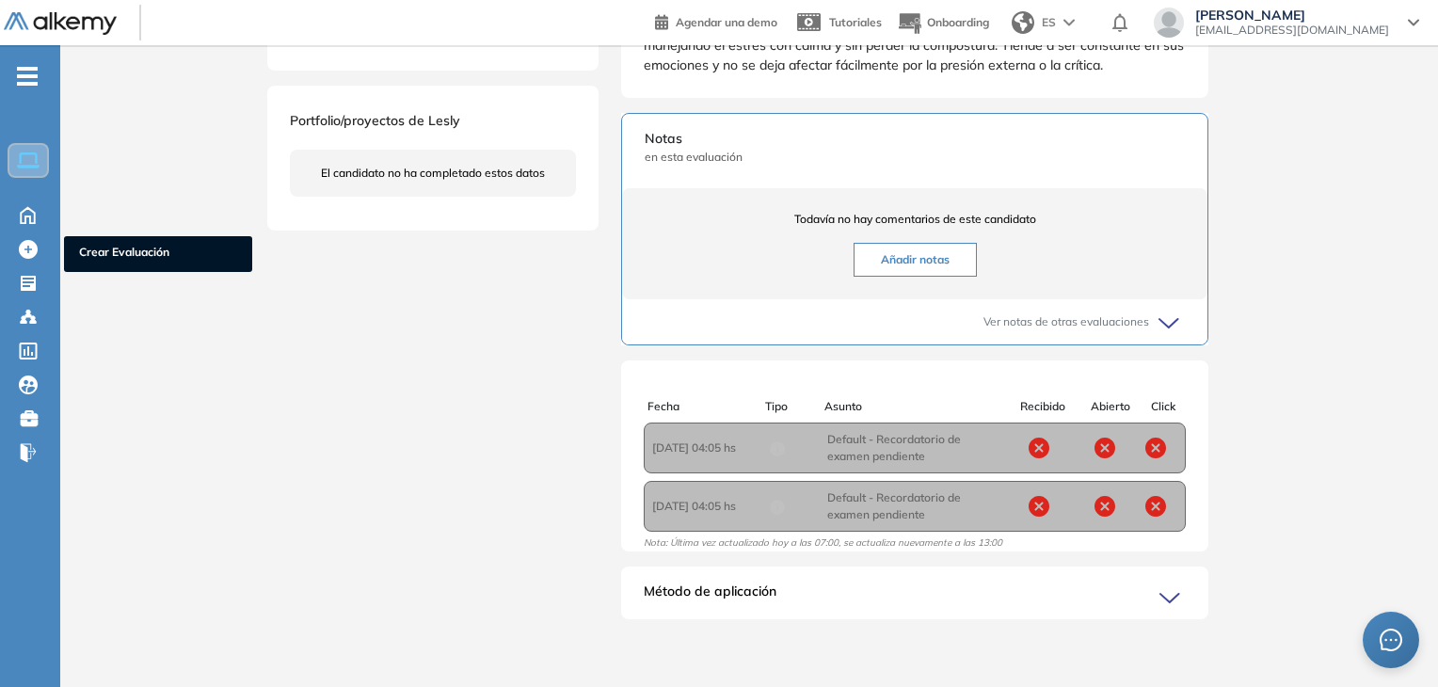
click at [12, 302] on ul "Home Home Crear Evaluación Crear Evaluación Evaluaciones Evaluaciones Candidato…" at bounding box center [30, 272] width 60 height 394
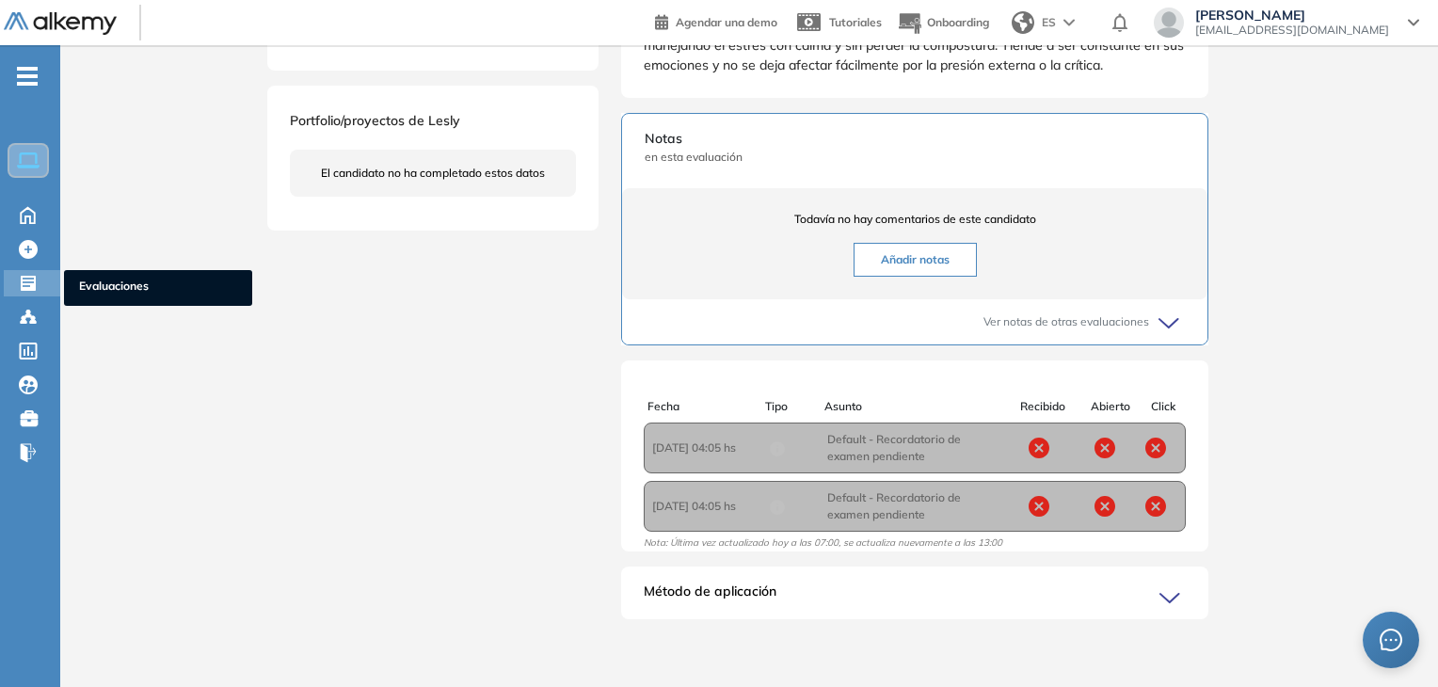
click at [19, 287] on icon at bounding box center [28, 283] width 19 height 19
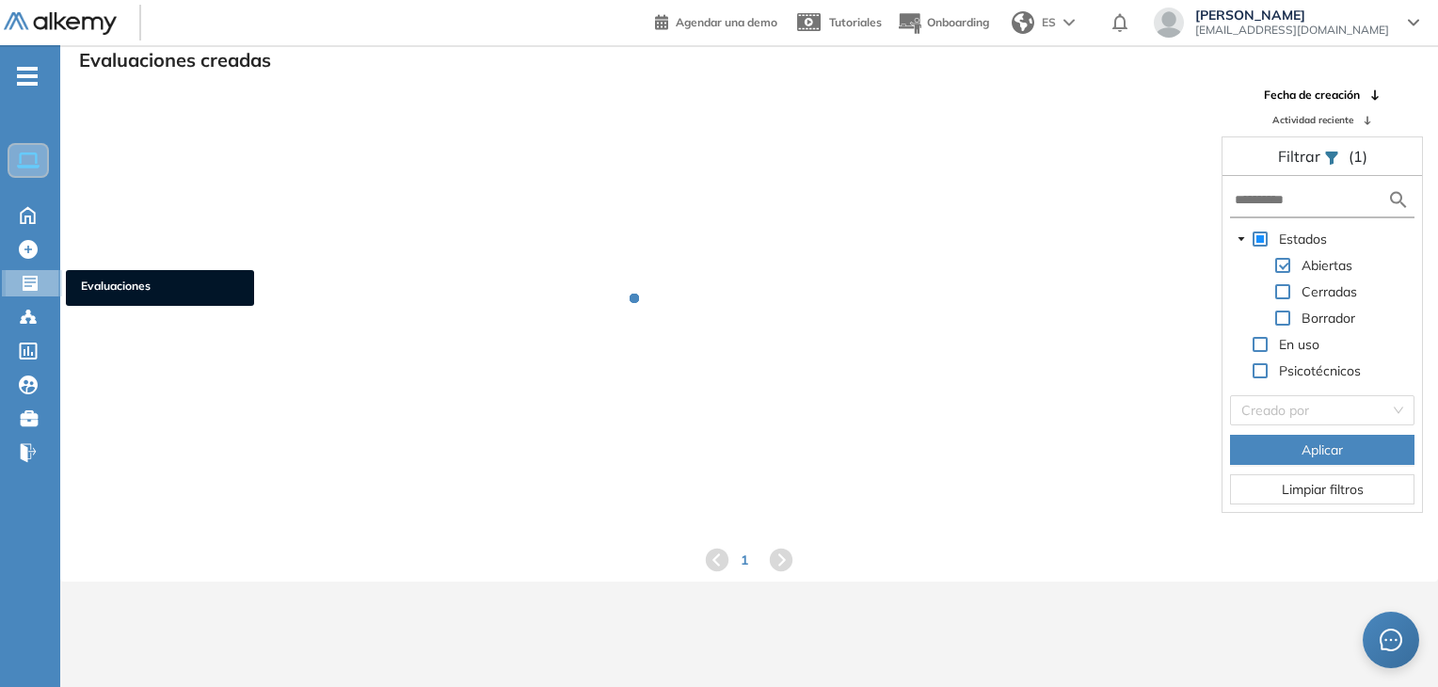
scroll to position [45, 0]
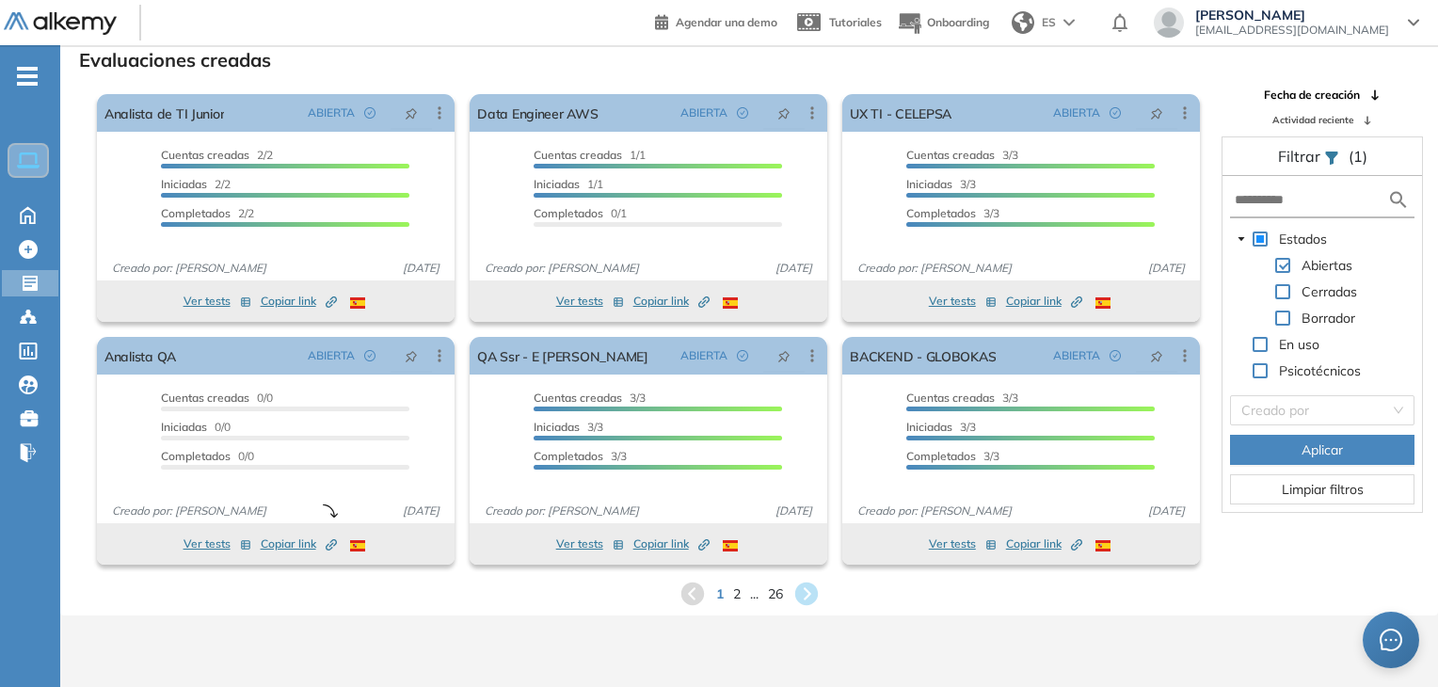
click at [340, 39] on header "Agendar una demo Tutoriales Onboarding ES Mayra Velasquez mvelasquez@csticorp.b…" at bounding box center [719, 22] width 1438 height 45
